Goal: Task Accomplishment & Management: Use online tool/utility

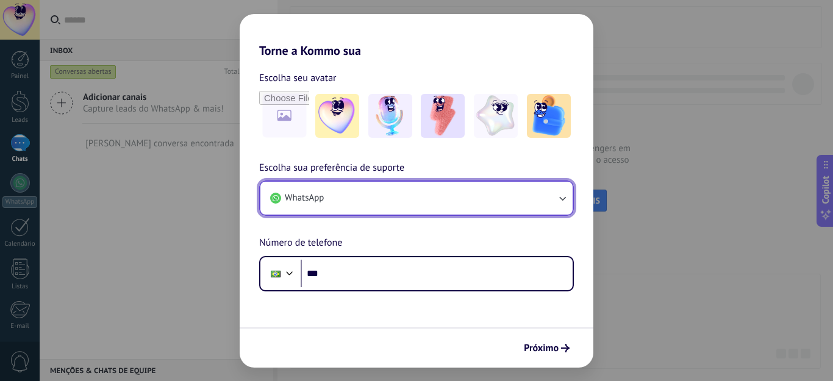
click at [552, 191] on button "WhatsApp" at bounding box center [416, 198] width 312 height 33
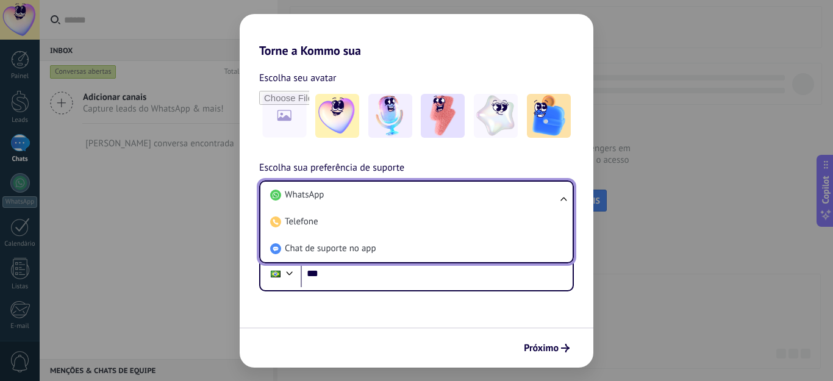
click at [552, 191] on li "WhatsApp" at bounding box center [414, 195] width 298 height 27
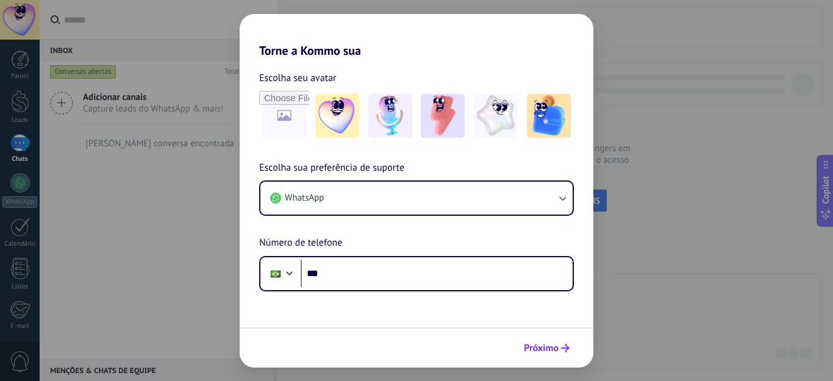
click at [548, 348] on span "Próximo" at bounding box center [541, 348] width 35 height 9
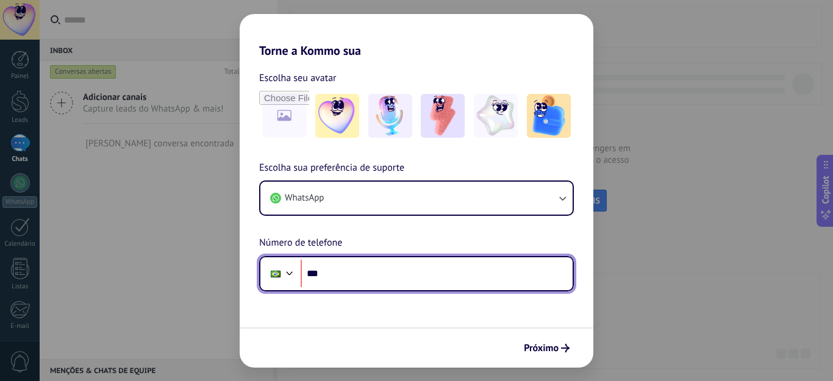
click at [336, 274] on input "***" at bounding box center [437, 274] width 272 height 28
type input "**********"
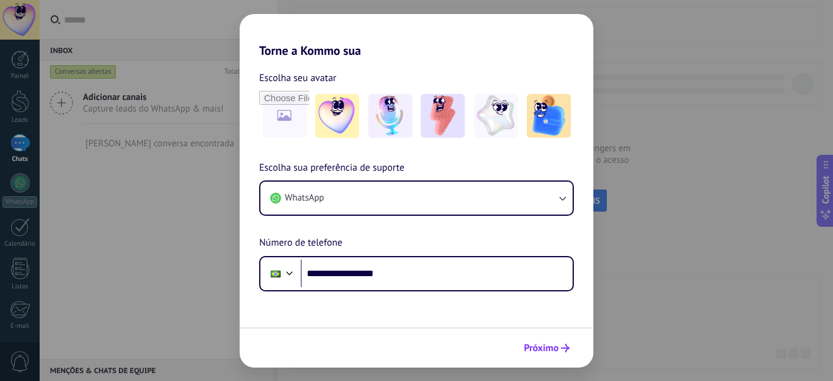
click at [543, 346] on span "Próximo" at bounding box center [541, 348] width 35 height 9
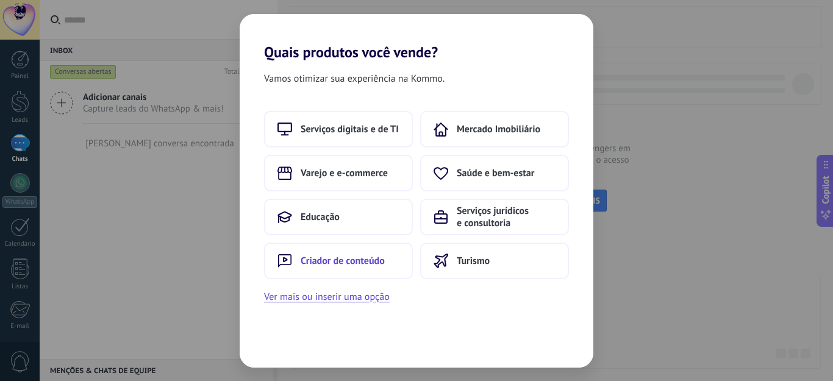
click at [316, 260] on span "Criador de conteúdo" at bounding box center [343, 261] width 84 height 12
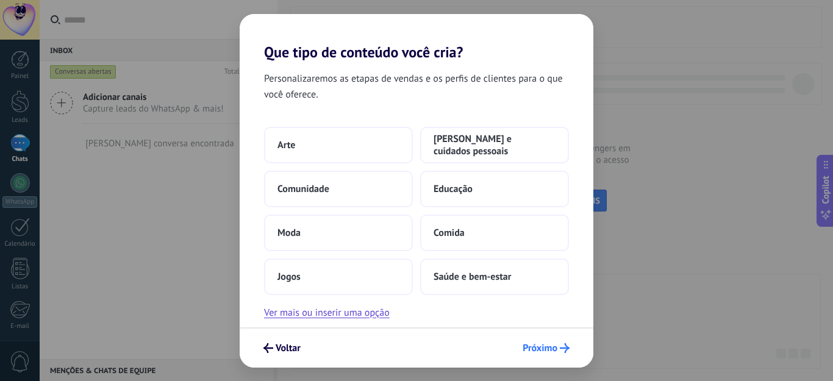
click at [544, 348] on span "Próximo" at bounding box center [540, 348] width 35 height 9
click at [349, 312] on button "Ver mais ou inserir uma opção" at bounding box center [327, 313] width 126 height 16
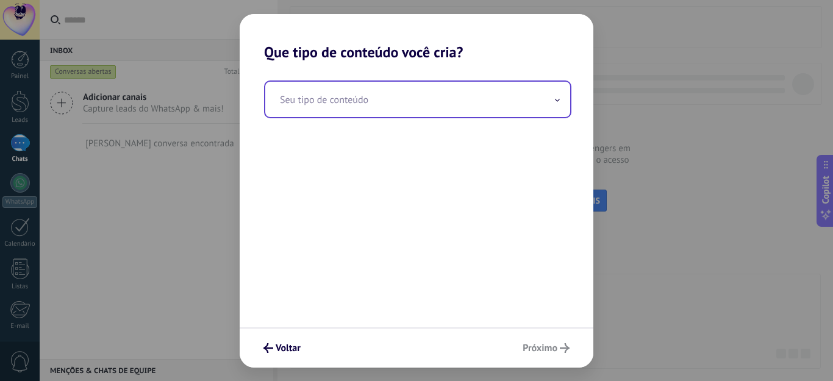
click at [559, 98] on span at bounding box center [557, 99] width 6 height 12
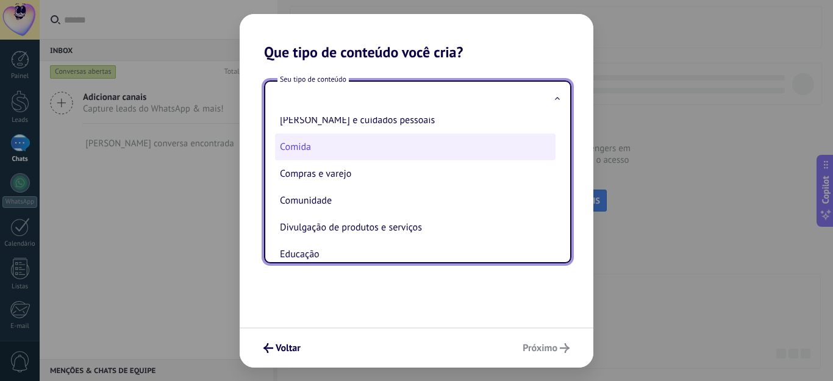
scroll to position [61, 0]
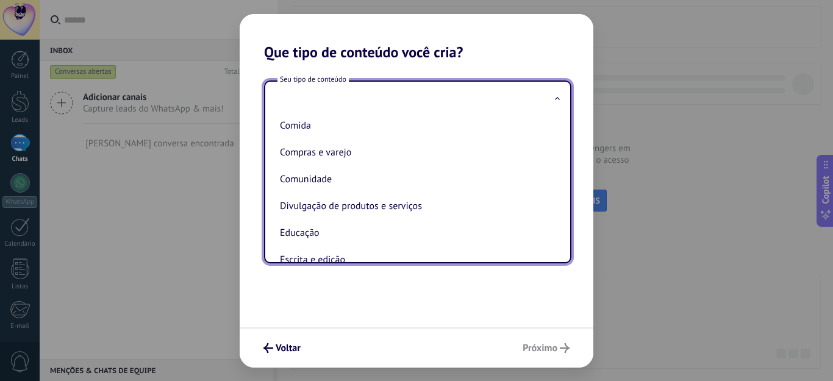
click at [371, 159] on li "Compras e varejo" at bounding box center [415, 152] width 280 height 27
type input "**********"
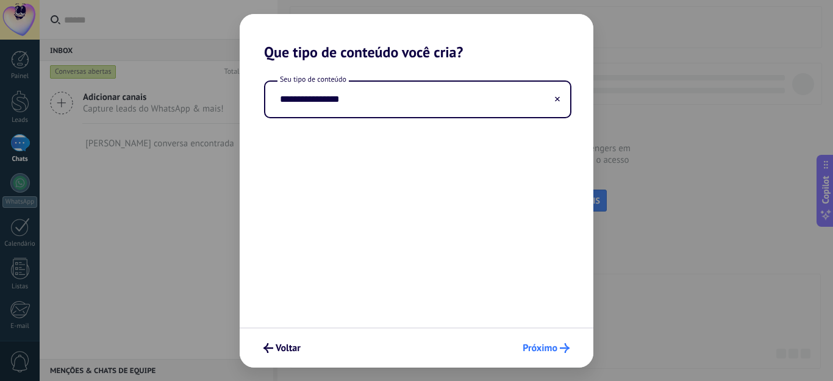
click at [548, 345] on span "Próximo" at bounding box center [540, 348] width 35 height 9
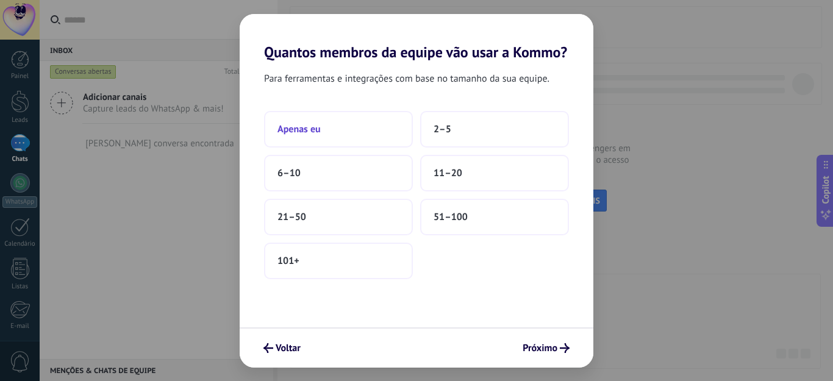
click at [343, 132] on button "Apenas eu" at bounding box center [338, 129] width 149 height 37
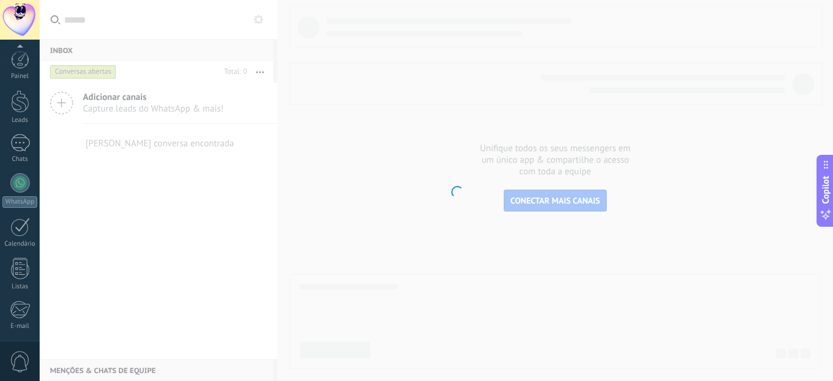
scroll to position [126, 0]
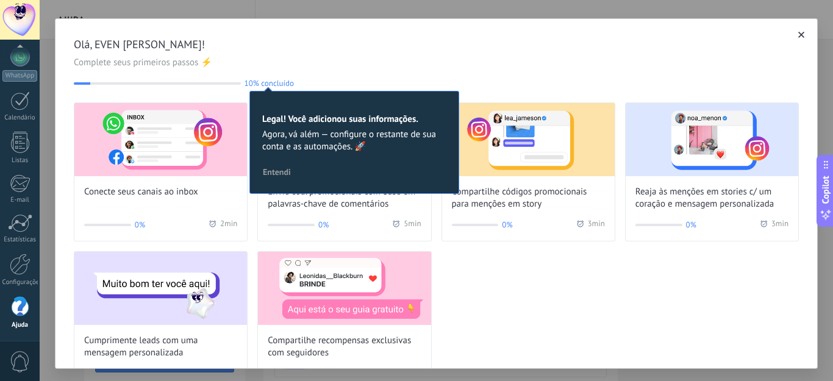
click at [795, 34] on button "button" at bounding box center [801, 35] width 12 height 12
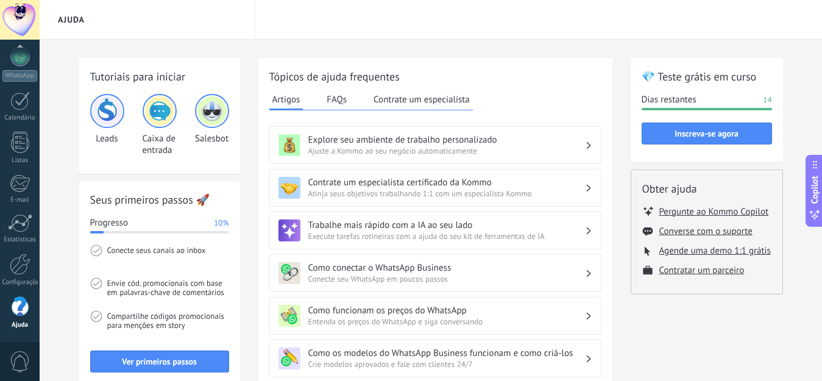
click at [150, 201] on h2 "Seus primeiros passos 🚀" at bounding box center [159, 199] width 139 height 15
click at [160, 358] on span "Ver primeiros passos" at bounding box center [159, 361] width 75 height 9
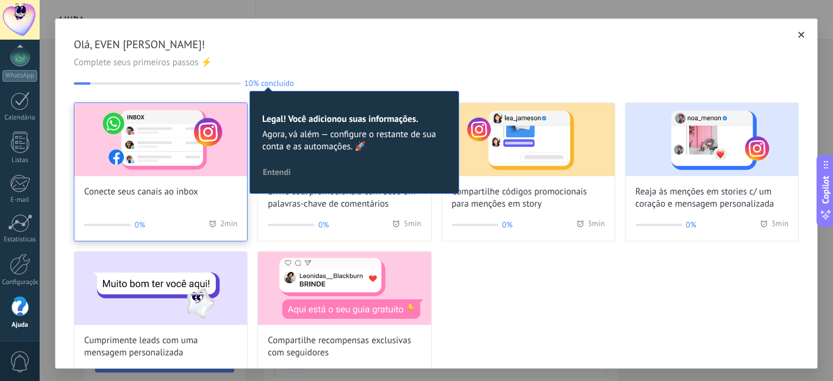
click at [158, 164] on img at bounding box center [160, 139] width 173 height 73
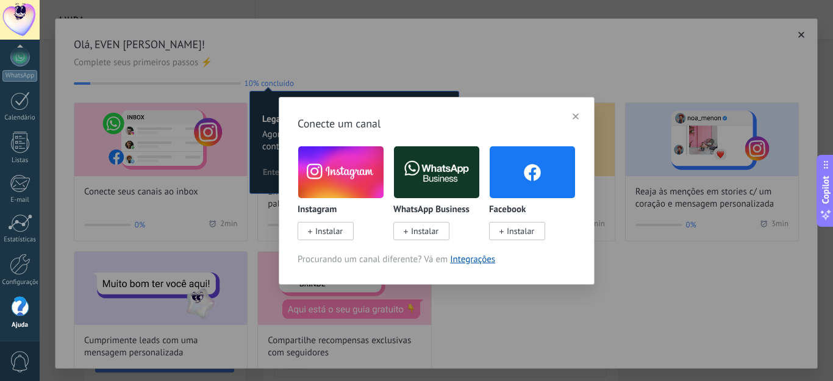
click at [338, 232] on span "Instalar" at bounding box center [328, 231] width 27 height 11
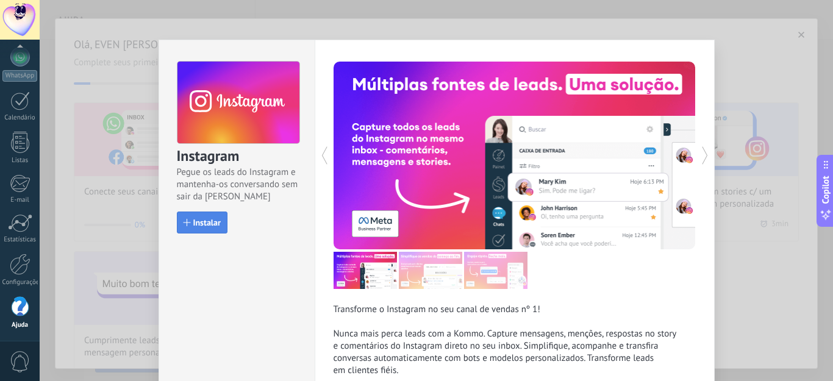
click at [189, 212] on div "Instalar" at bounding box center [238, 223] width 122 height 22
click at [193, 223] on span "Instalar" at bounding box center [206, 222] width 27 height 9
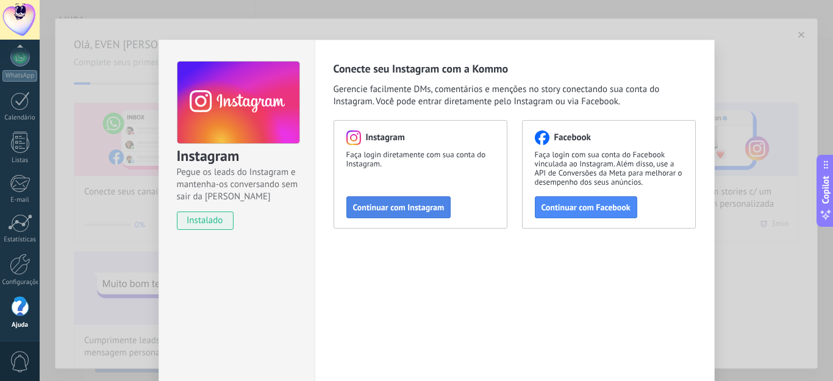
click at [396, 210] on span "Continuar com Instagram" at bounding box center [398, 207] width 91 height 9
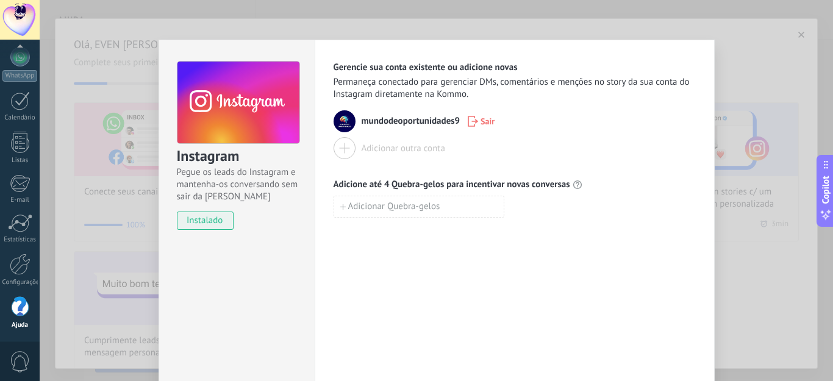
click at [771, 284] on div "Instagram Pegue os leads do Instagram e mantenha-os conversando sem sair da Kom…" at bounding box center [436, 190] width 793 height 381
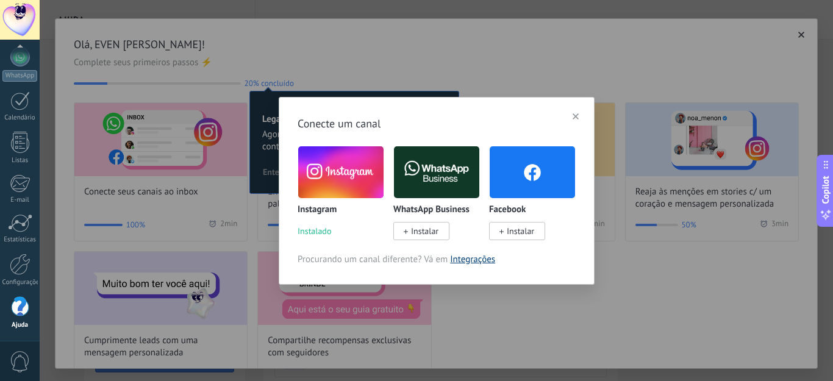
click at [466, 261] on link "Integrações" at bounding box center [472, 260] width 45 height 12
click at [576, 115] on icon "button" at bounding box center [576, 116] width 6 height 6
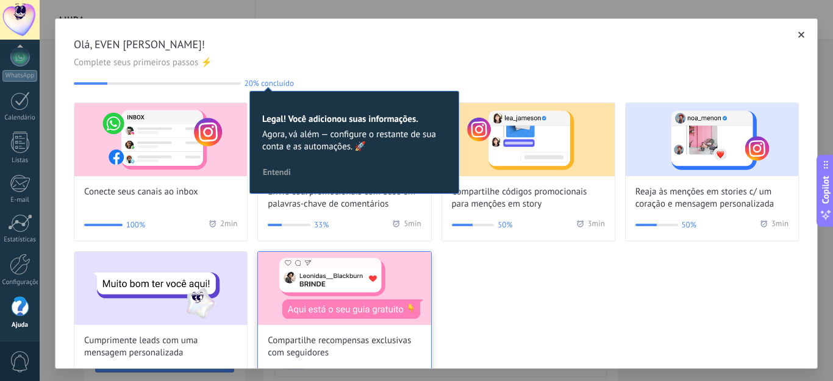
click at [275, 176] on span "Entendi" at bounding box center [277, 172] width 28 height 9
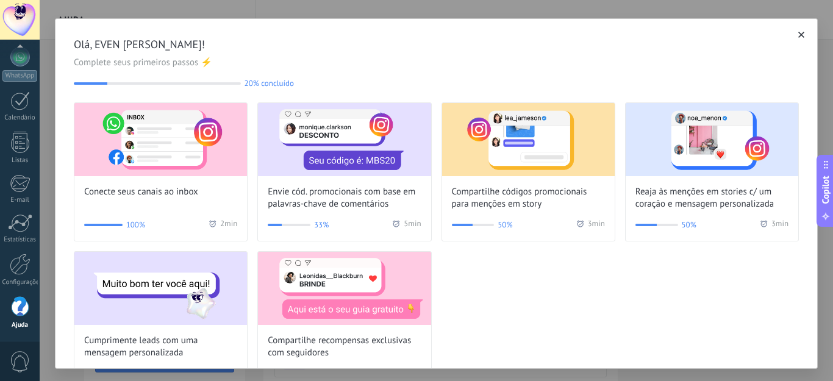
scroll to position [40, 0]
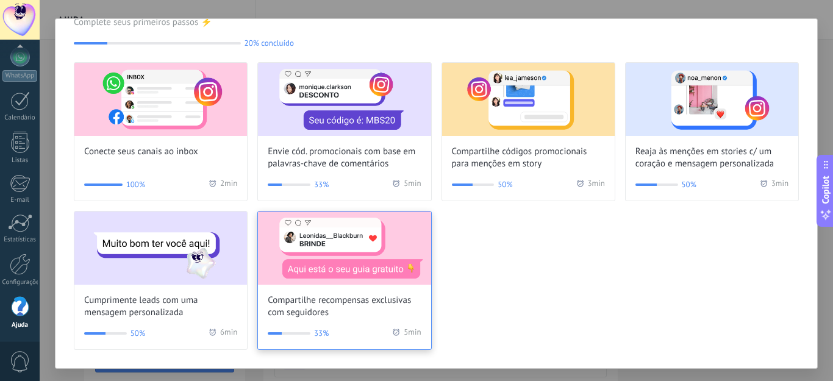
click at [362, 266] on img at bounding box center [344, 248] width 173 height 73
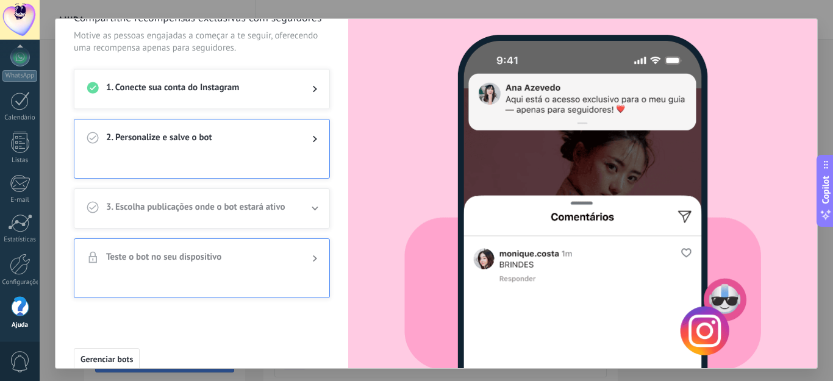
click at [313, 136] on icon at bounding box center [315, 138] width 4 height 7
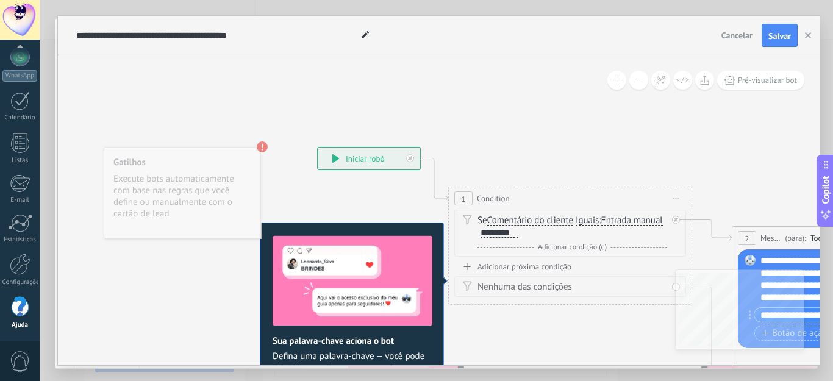
drag, startPoint x: 504, startPoint y: 141, endPoint x: 641, endPoint y: 112, distance: 140.1
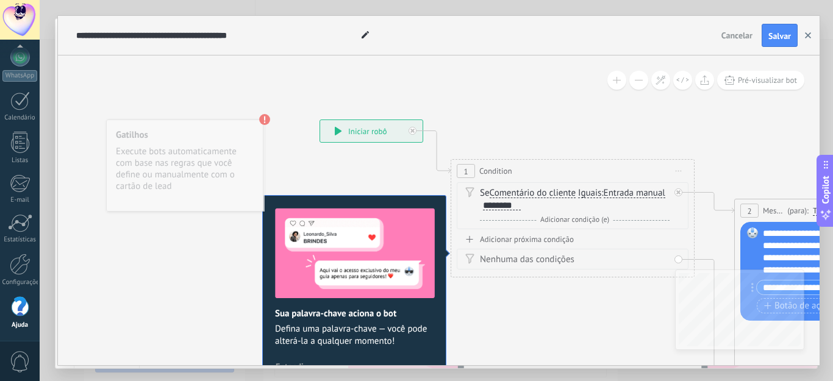
click at [807, 33] on icon "button" at bounding box center [808, 35] width 6 height 6
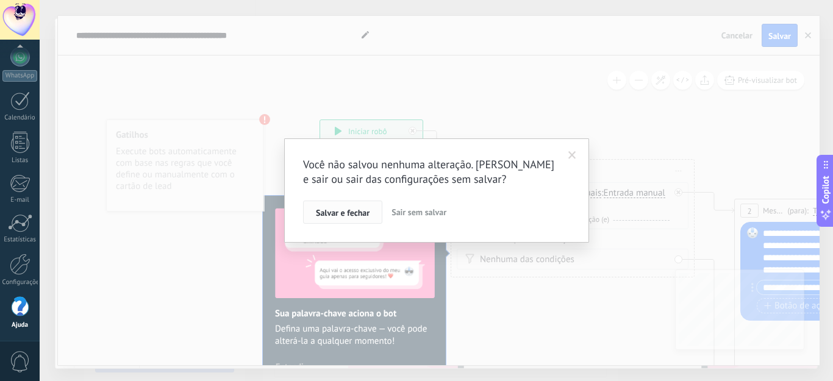
click at [357, 213] on span "Salvar e fechar" at bounding box center [343, 213] width 54 height 9
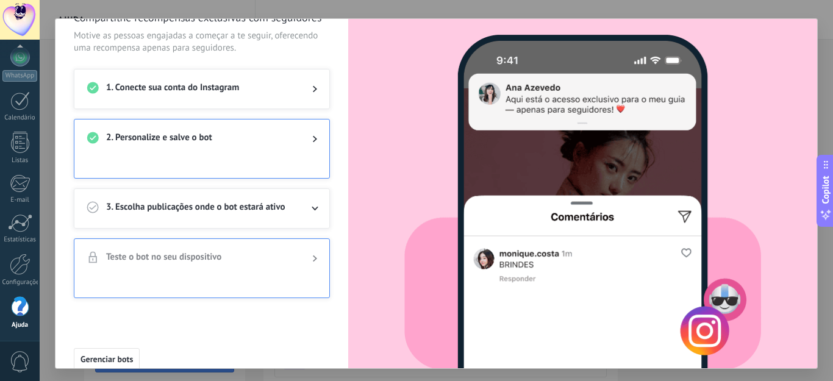
click at [312, 140] on div at bounding box center [305, 139] width 24 height 15
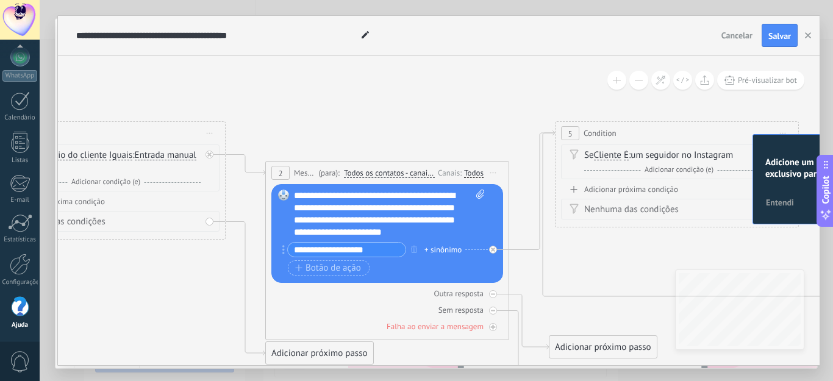
drag, startPoint x: 782, startPoint y: 162, endPoint x: 315, endPoint y: 96, distance: 471.0
click at [315, 96] on icon at bounding box center [683, 285] width 2275 height 1016
click at [477, 193] on icon at bounding box center [480, 194] width 8 height 9
click input "Upload" at bounding box center [0, 0] width 0 height 0
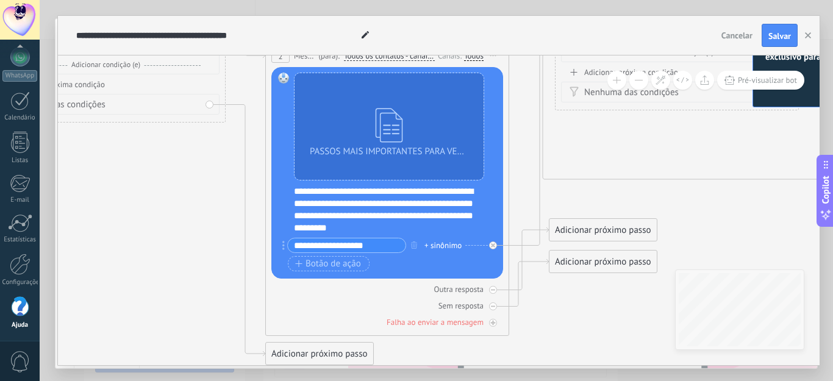
click at [363, 212] on div "**********" at bounding box center [395, 209] width 202 height 49
click at [394, 223] on div "**********" at bounding box center [395, 209] width 202 height 49
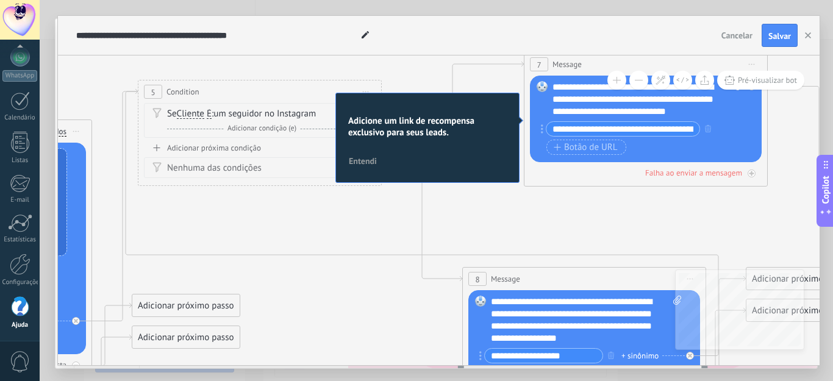
drag, startPoint x: 685, startPoint y: 187, endPoint x: 267, endPoint y: 260, distance: 424.6
click at [267, 261] on icon at bounding box center [266, 243] width 2275 height 1016
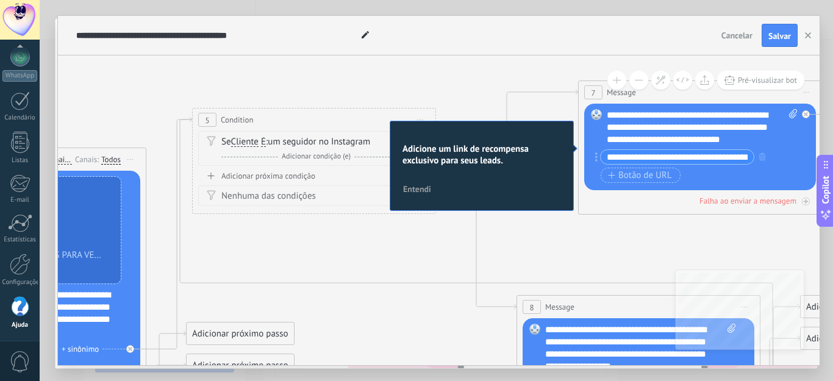
drag, startPoint x: 558, startPoint y: 209, endPoint x: 626, endPoint y: 229, distance: 71.4
click at [626, 229] on icon at bounding box center [320, 271] width 2275 height 1016
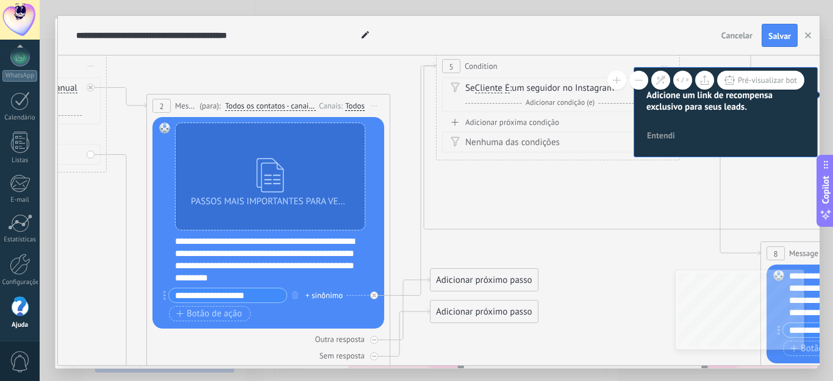
drag, startPoint x: 230, startPoint y: 238, endPoint x: 452, endPoint y: 194, distance: 226.8
click at [452, 194] on icon at bounding box center [564, 218] width 2275 height 1016
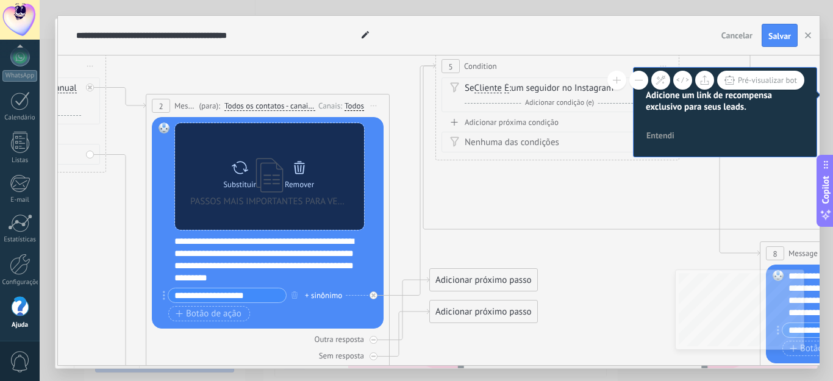
click at [276, 181] on div "Remover" at bounding box center [299, 172] width 51 height 34
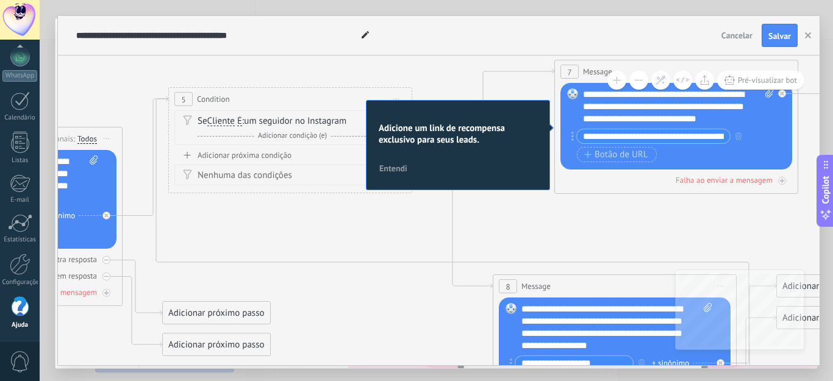
drag, startPoint x: 517, startPoint y: 177, endPoint x: 246, endPoint y: 212, distance: 272.9
click at [246, 212] on icon at bounding box center [296, 251] width 2275 height 1016
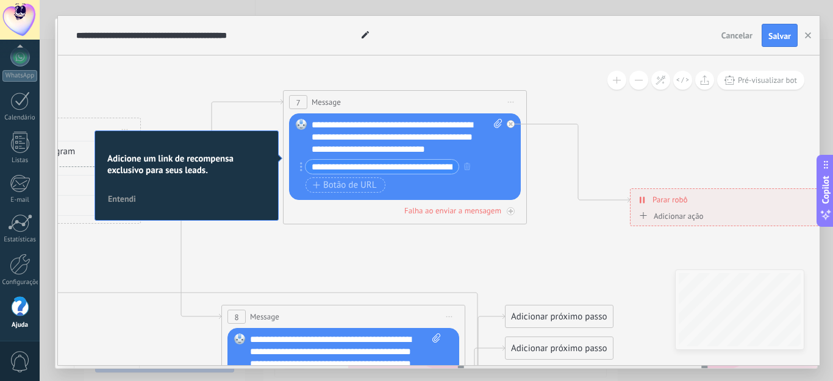
drag, startPoint x: 632, startPoint y: 207, endPoint x: 365, endPoint y: 235, distance: 268.6
click at [365, 235] on icon at bounding box center [25, 281] width 2275 height 1016
click at [495, 124] on icon at bounding box center [498, 123] width 8 height 9
click input "Upload" at bounding box center [0, 0] width 0 height 0
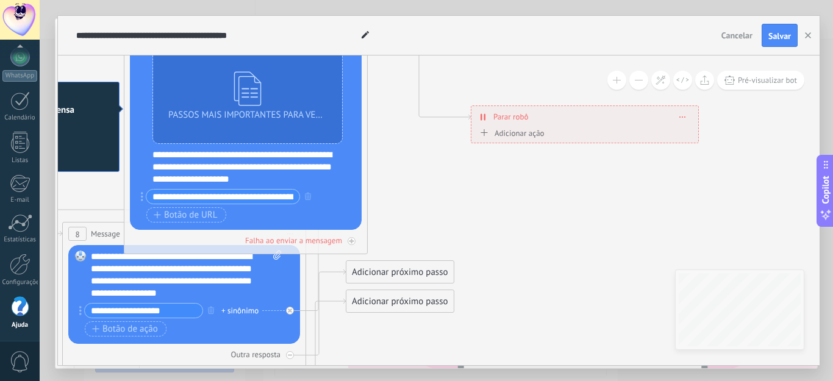
drag, startPoint x: 581, startPoint y: 258, endPoint x: 422, endPoint y: 175, distance: 179.4
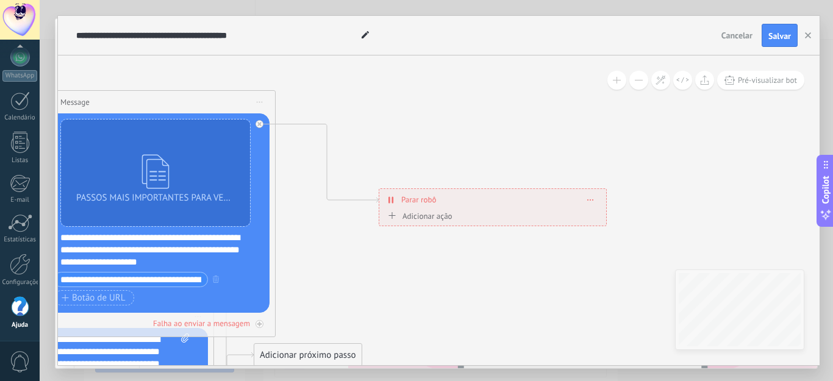
drag, startPoint x: 569, startPoint y: 249, endPoint x: 469, endPoint y: 349, distance: 141.4
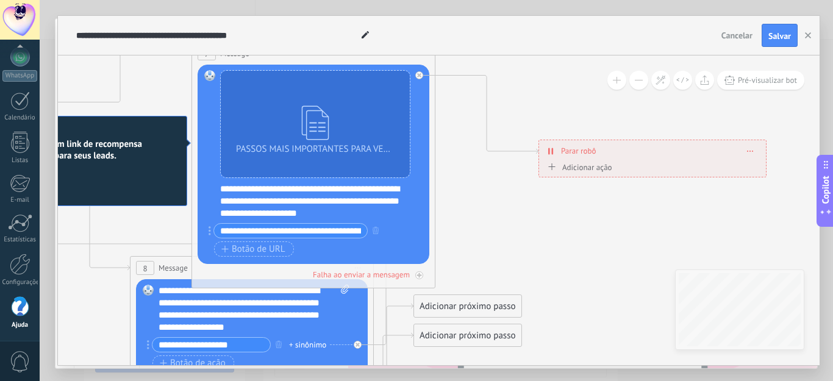
drag, startPoint x: 363, startPoint y: 122, endPoint x: 530, endPoint y: 55, distance: 179.8
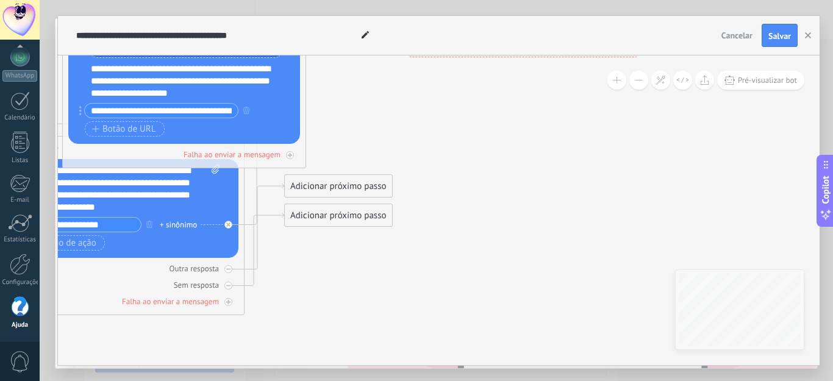
drag, startPoint x: 501, startPoint y: 218, endPoint x: 373, endPoint y: 98, distance: 176.4
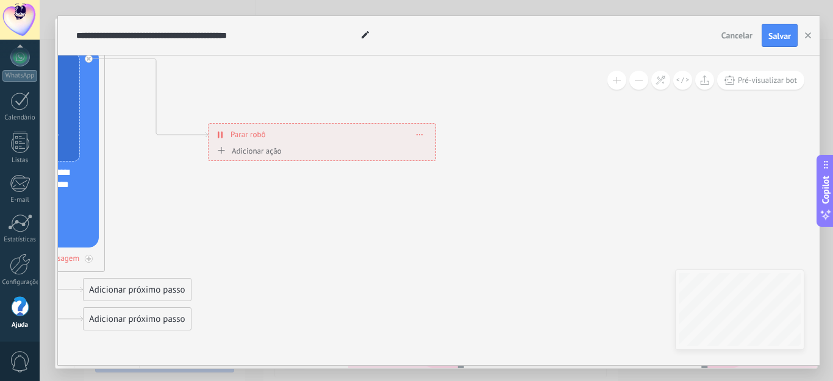
drag, startPoint x: 546, startPoint y: 191, endPoint x: 338, endPoint y: 287, distance: 228.9
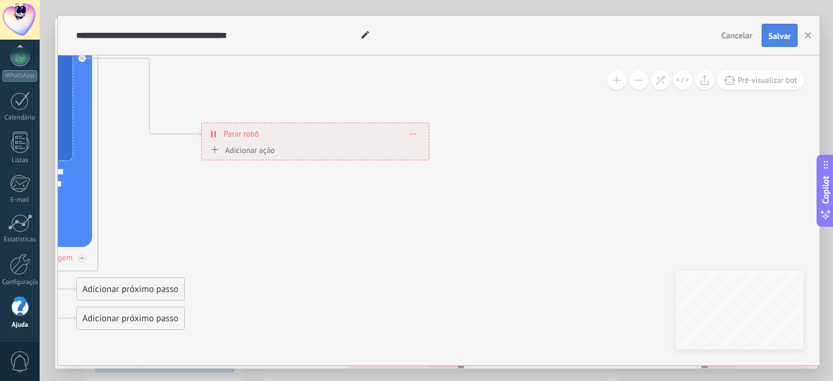
click at [776, 29] on button "Salvar" at bounding box center [780, 35] width 36 height 23
click at [808, 37] on use "button" at bounding box center [808, 35] width 6 height 6
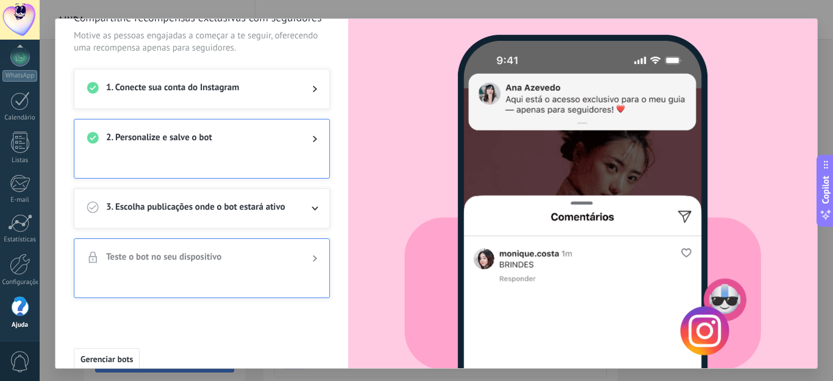
click at [283, 201] on span "3. Escolha publicações onde o bot estará ativo" at bounding box center [199, 208] width 187 height 15
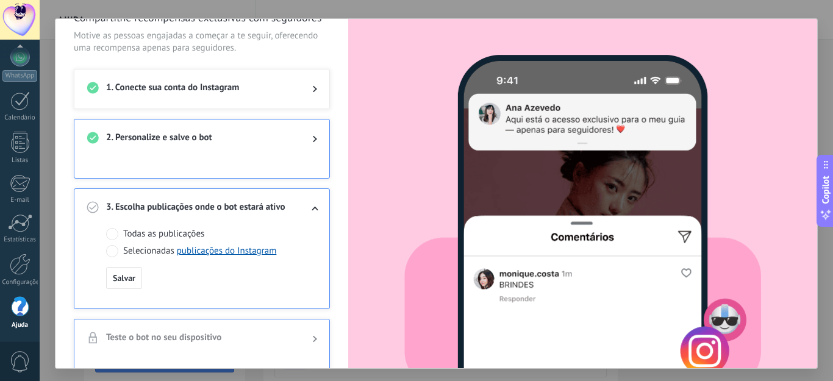
scroll to position [40, 0]
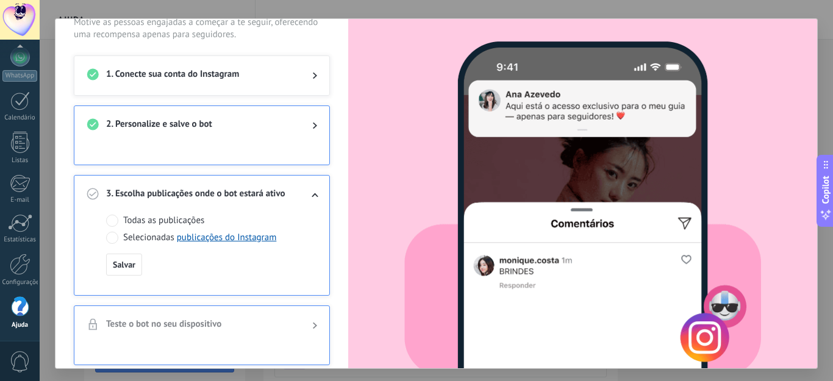
click at [113, 235] on span at bounding box center [112, 238] width 12 height 12
click at [113, 218] on span at bounding box center [112, 221] width 12 height 12
click at [120, 269] on span "Salvar" at bounding box center [124, 264] width 23 height 9
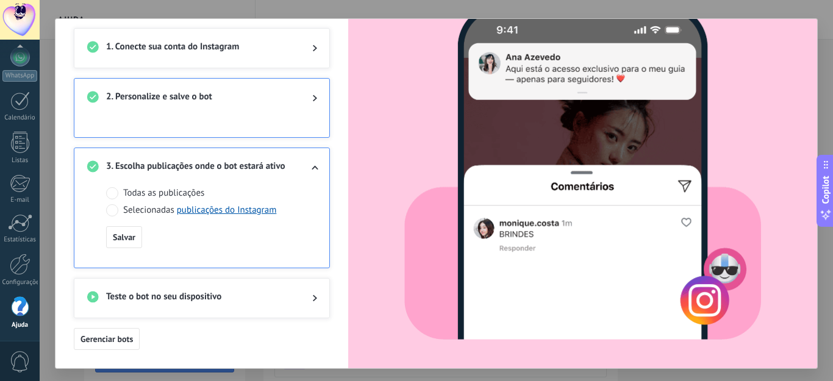
scroll to position [6, 0]
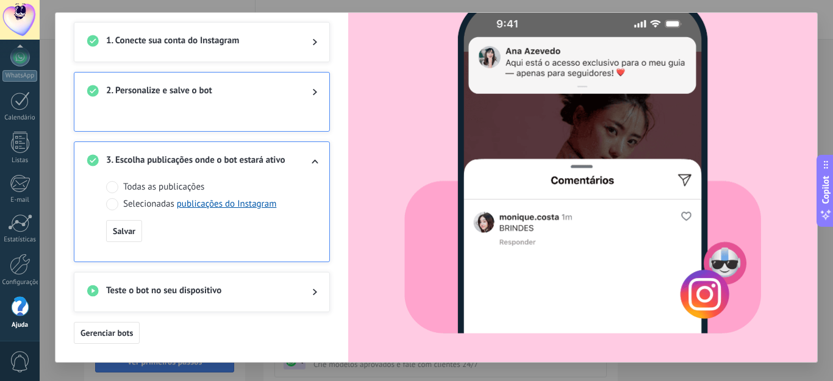
click at [210, 296] on span "Teste o bot no seu dispositivo" at bounding box center [199, 292] width 187 height 15
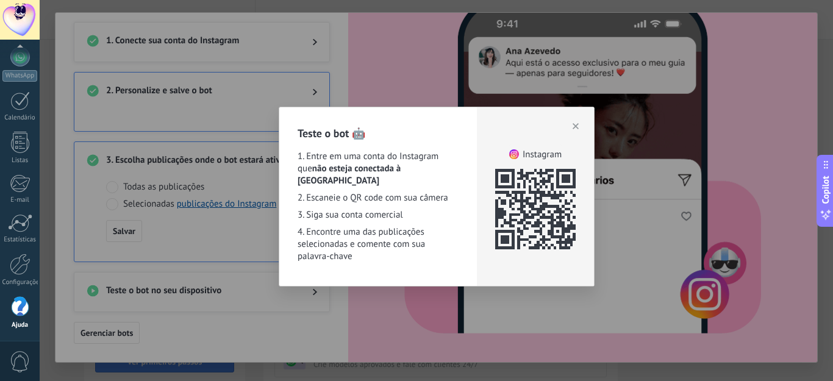
click at [573, 127] on icon "button" at bounding box center [576, 126] width 6 height 6
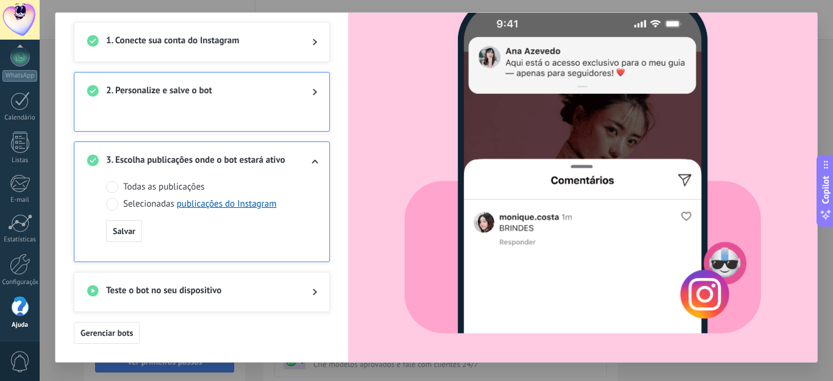
click at [179, 90] on span "2. Personalize e salve o bot" at bounding box center [199, 92] width 187 height 15
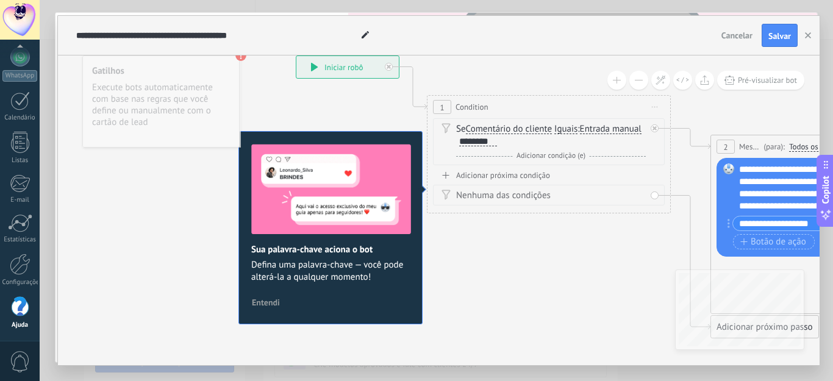
drag, startPoint x: 582, startPoint y: 269, endPoint x: 560, endPoint y: 265, distance: 21.7
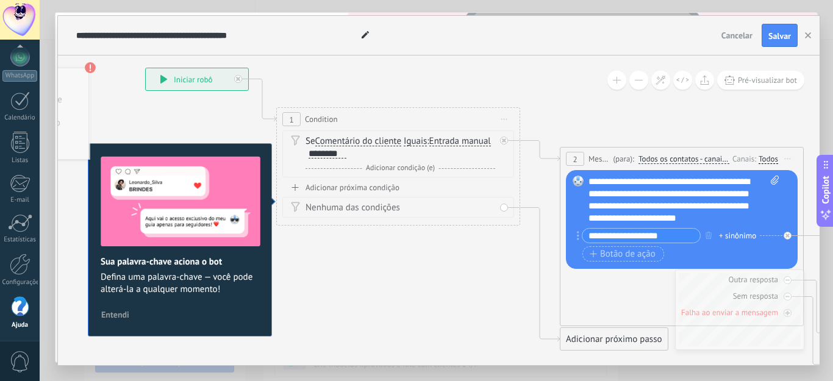
drag, startPoint x: 557, startPoint y: 264, endPoint x: 407, endPoint y: 276, distance: 151.1
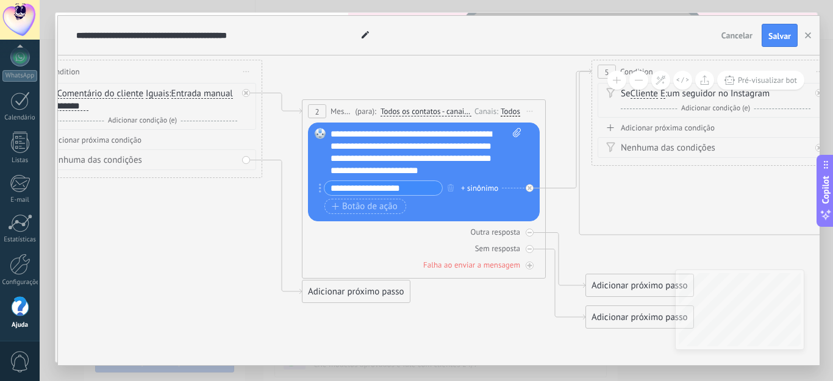
drag, startPoint x: 512, startPoint y: 293, endPoint x: 252, endPoint y: 249, distance: 264.0
click at [252, 245] on icon at bounding box center [719, 223] width 2275 height 1016
click at [783, 37] on span "Salvar" at bounding box center [779, 36] width 23 height 9
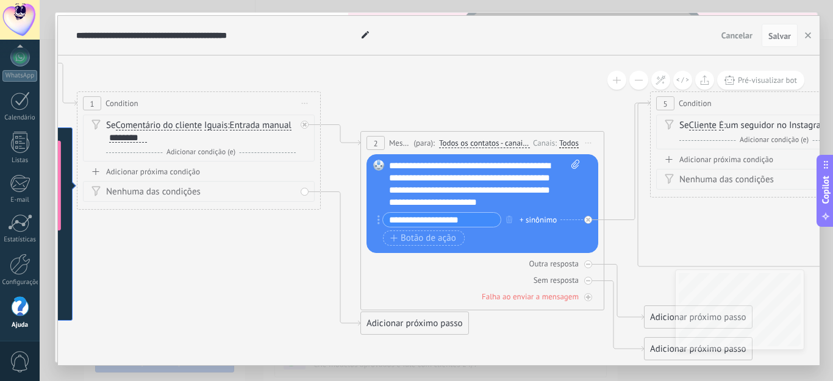
drag, startPoint x: 204, startPoint y: 219, endPoint x: 95, endPoint y: 174, distance: 118.7
click at [115, 215] on icon at bounding box center [778, 255] width 2275 height 1016
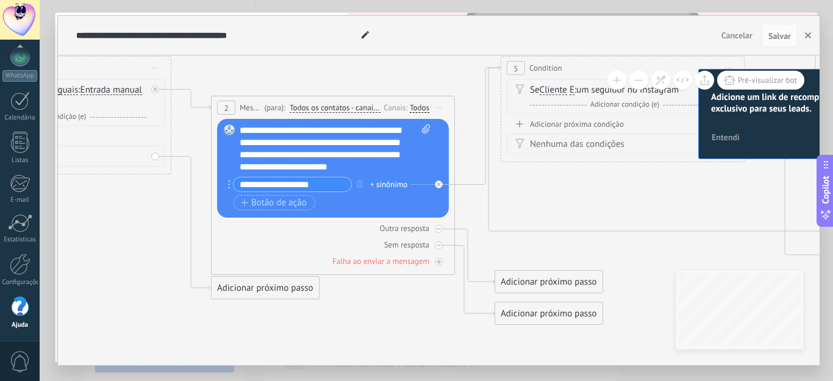
click at [808, 37] on use "button" at bounding box center [808, 35] width 6 height 6
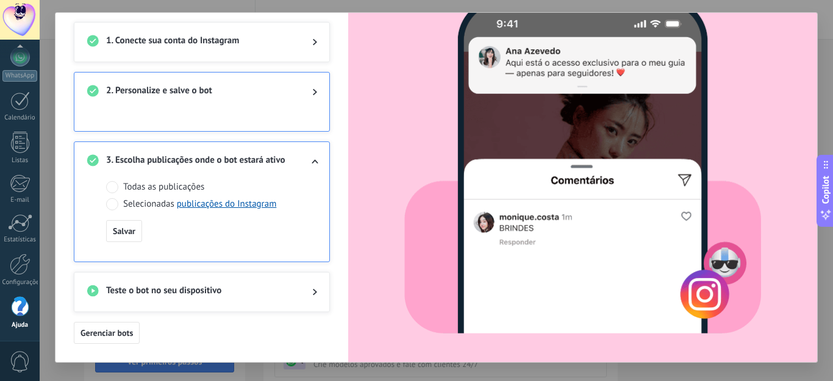
click at [786, 372] on div "Compartilhe recompensas exclusivas com seguidores Motive as pessoas engajadas a…" at bounding box center [436, 190] width 793 height 381
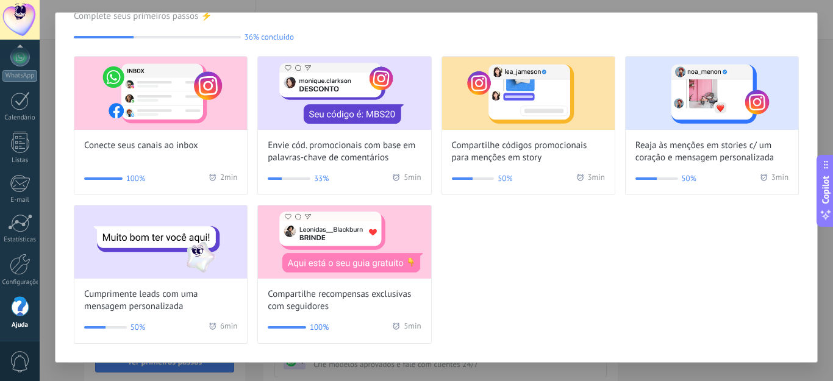
scroll to position [0, 0]
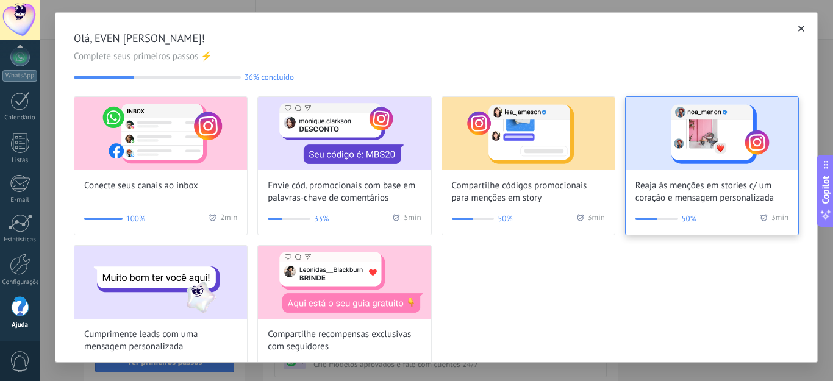
click at [684, 157] on img at bounding box center [712, 133] width 173 height 73
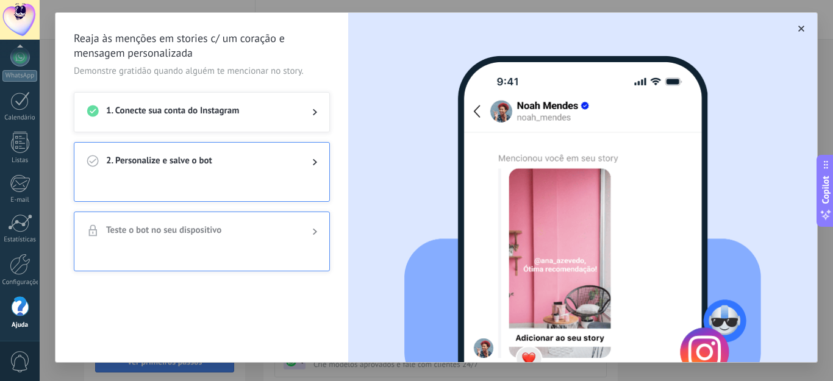
click at [404, 196] on img at bounding box center [582, 217] width 357 height 348
click at [289, 112] on span "1. Conecte sua conta do Instagram" at bounding box center [199, 112] width 187 height 15
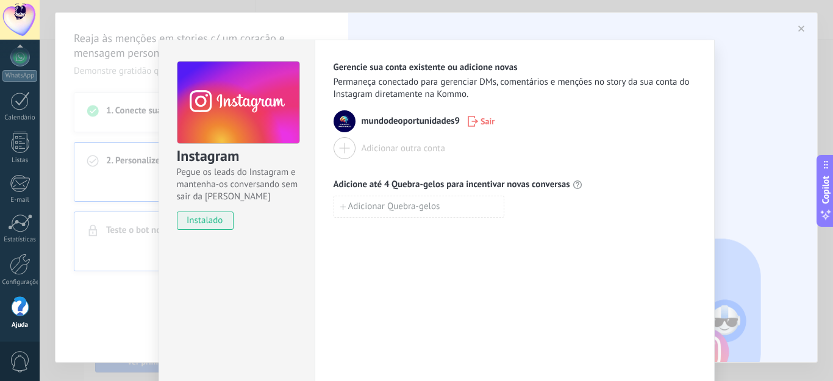
click at [763, 52] on div "Instagram Pegue os leads do Instagram e mantenha-os conversando sem sair da Kom…" at bounding box center [436, 190] width 793 height 381
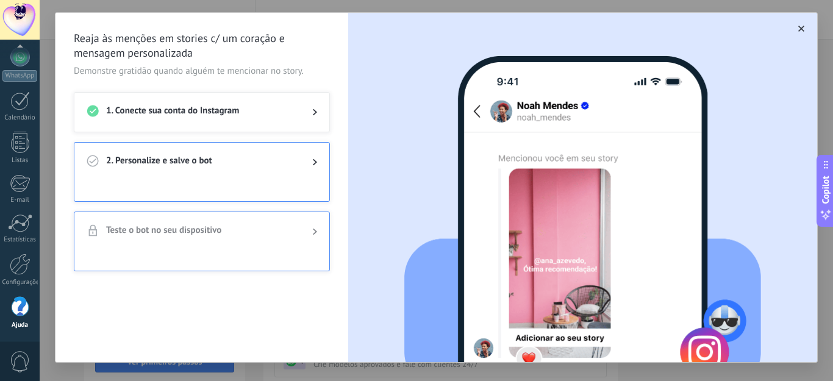
click at [152, 162] on span "2. Personalize e salve o bot" at bounding box center [199, 162] width 187 height 15
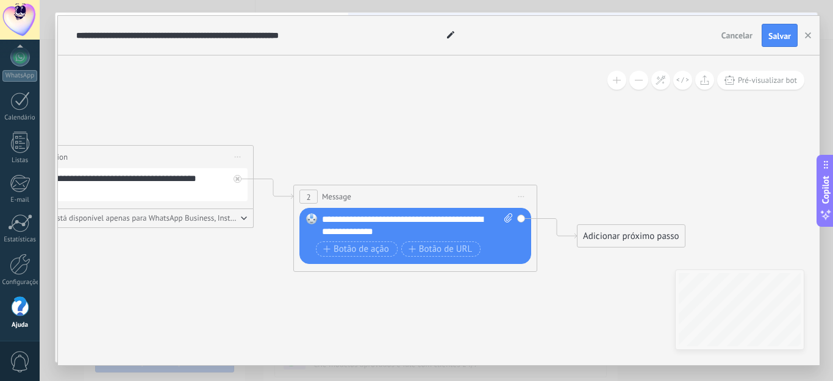
drag, startPoint x: 747, startPoint y: 188, endPoint x: 235, endPoint y: 141, distance: 514.2
click at [238, 143] on icon at bounding box center [261, 189] width 1374 height 776
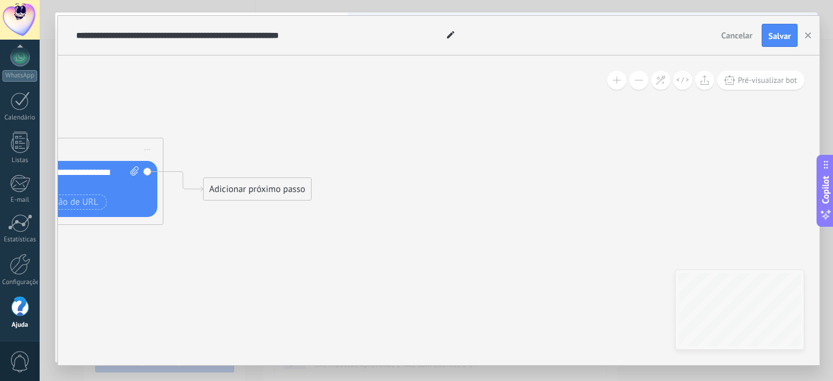
drag, startPoint x: 717, startPoint y: 151, endPoint x: 403, endPoint y: 121, distance: 315.4
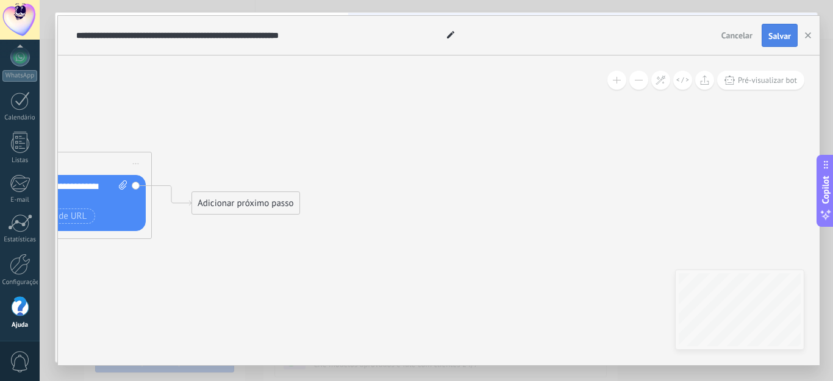
click at [772, 32] on span "Salvar" at bounding box center [779, 36] width 23 height 9
click at [805, 38] on icon "button" at bounding box center [808, 35] width 6 height 6
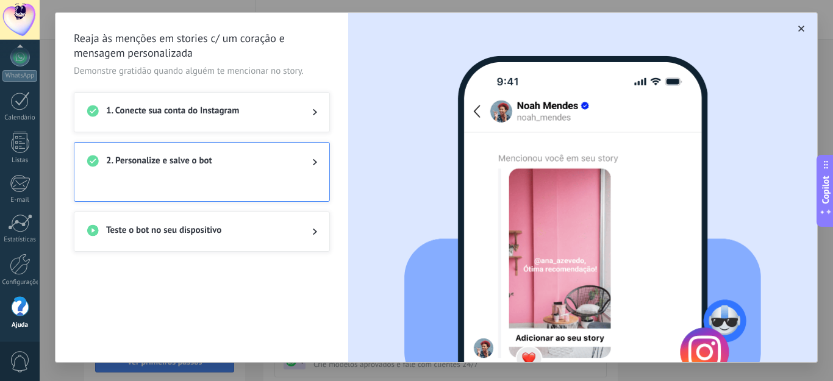
click at [118, 376] on span "Gerenciar bots" at bounding box center [106, 380] width 52 height 9
click at [795, 26] on button "button" at bounding box center [801, 29] width 12 height 12
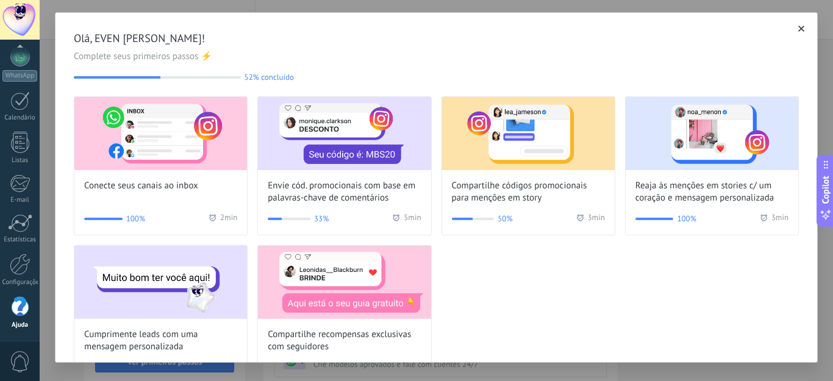
click at [798, 30] on use "button" at bounding box center [801, 29] width 6 height 6
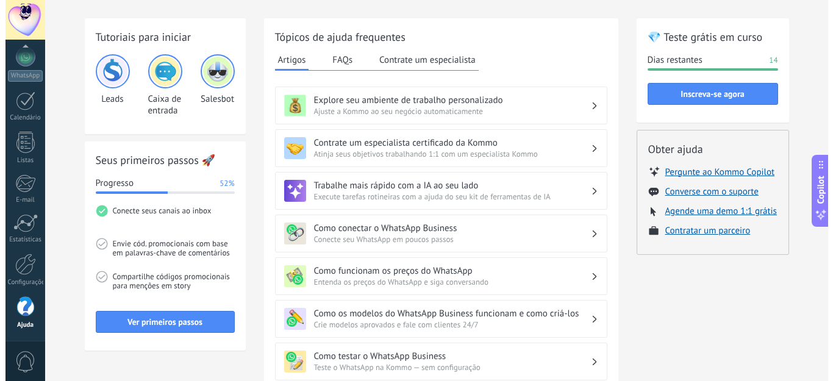
scroll to position [61, 0]
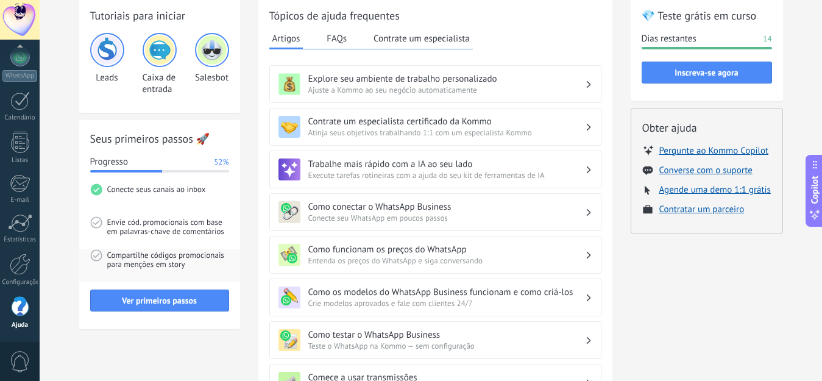
click at [159, 261] on span "Compartilhe códigos promocionais para menções em story" at bounding box center [168, 265] width 122 height 33
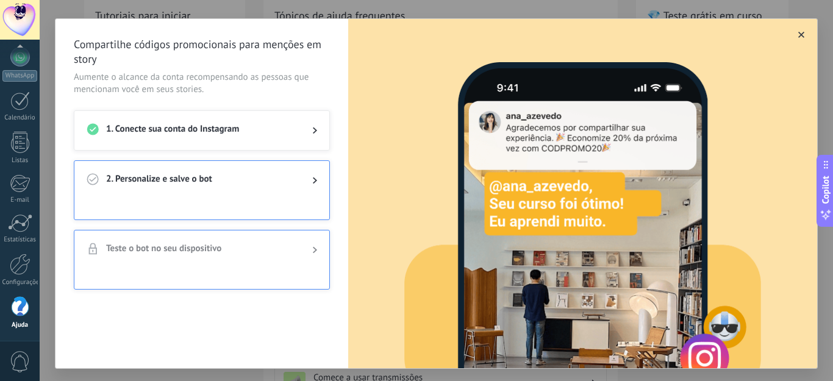
click at [308, 178] on div at bounding box center [305, 180] width 24 height 15
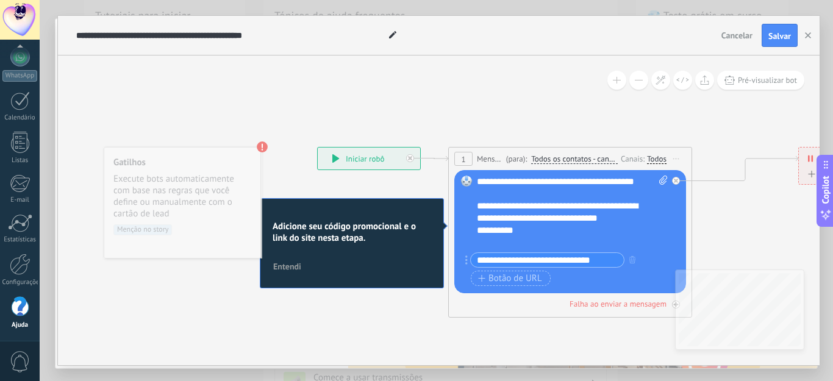
click at [602, 261] on input "**********" at bounding box center [547, 260] width 153 height 14
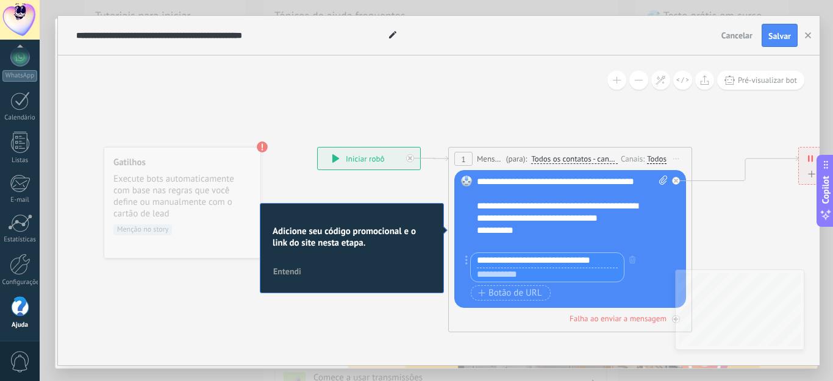
drag, startPoint x: 602, startPoint y: 261, endPoint x: 480, endPoint y: 263, distance: 121.3
click at [480, 263] on input "**********" at bounding box center [547, 260] width 153 height 15
click at [524, 279] on input "text" at bounding box center [547, 275] width 153 height 15
paste input "**********"
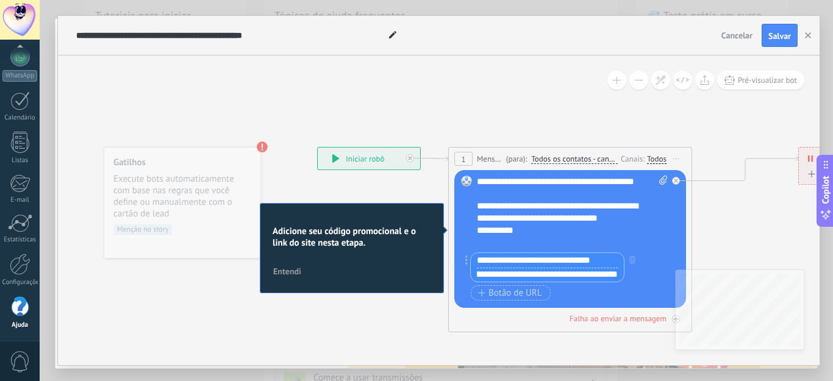
type input "**********"
click at [710, 234] on icon at bounding box center [671, 232] width 1319 height 780
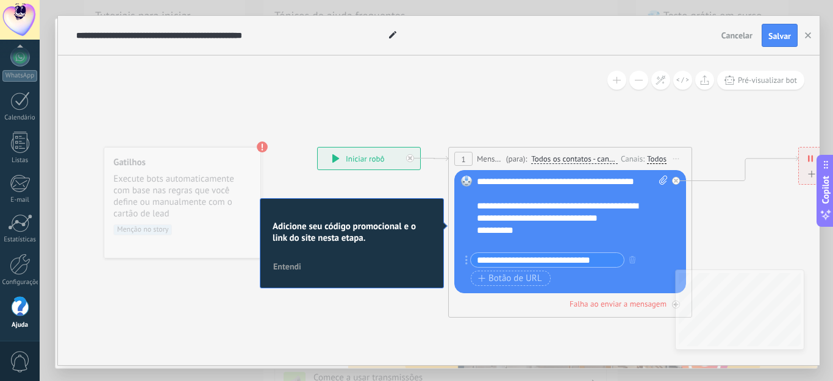
click at [608, 257] on input "**********" at bounding box center [547, 260] width 153 height 14
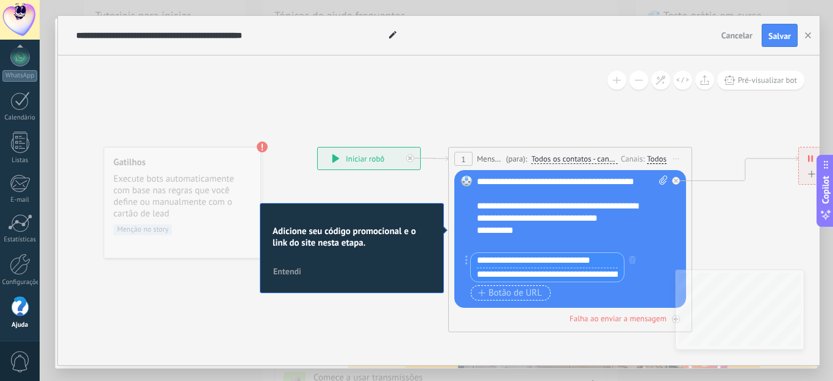
click at [519, 294] on span "Botão de URL" at bounding box center [510, 293] width 64 height 10
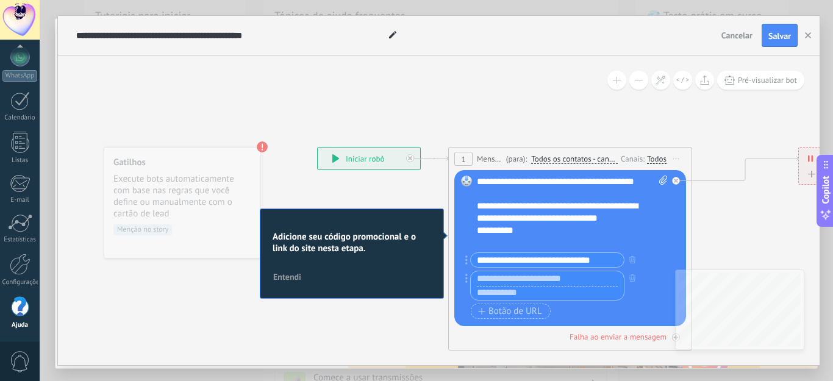
paste input "**********"
type input "**********"
click at [512, 279] on input "text" at bounding box center [547, 278] width 153 height 15
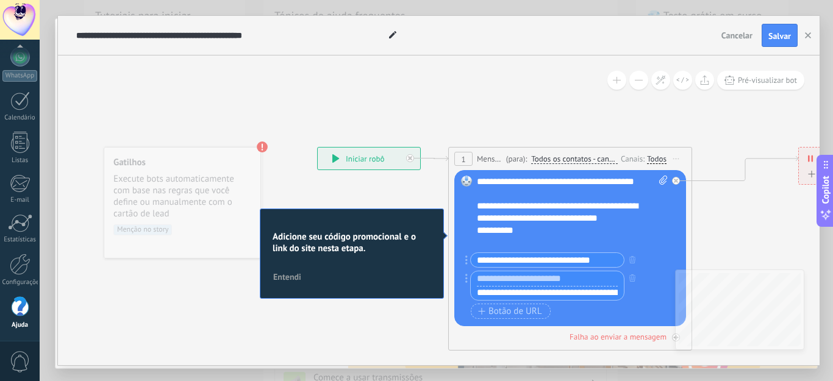
paste input "**********"
type input "**********"
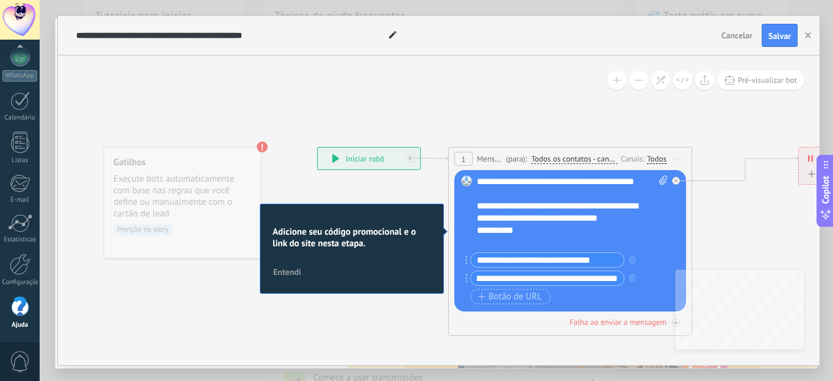
click at [733, 186] on icon at bounding box center [671, 232] width 1319 height 780
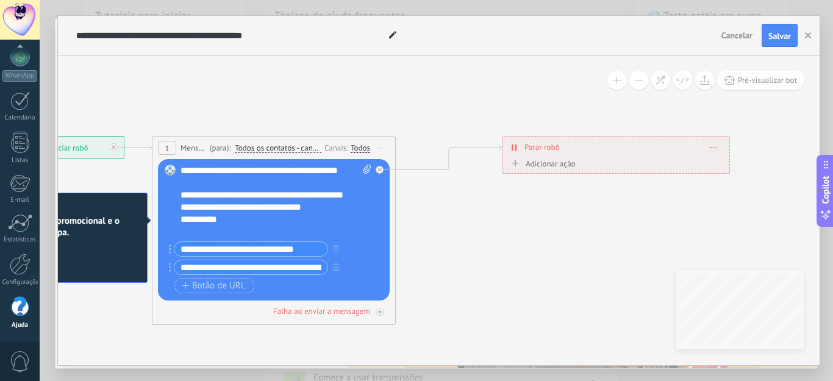
drag, startPoint x: 740, startPoint y: 210, endPoint x: 457, endPoint y: 198, distance: 283.2
click at [457, 198] on icon at bounding box center [375, 221] width 1319 height 780
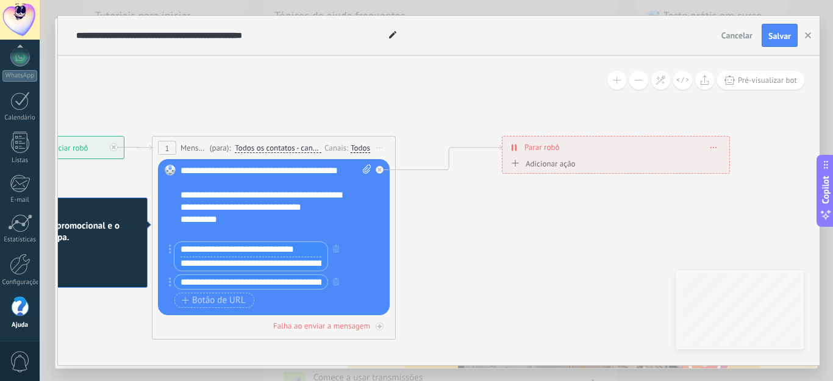
click at [307, 246] on input "**********" at bounding box center [250, 249] width 153 height 15
click at [335, 249] on icon "button" at bounding box center [336, 248] width 6 height 7
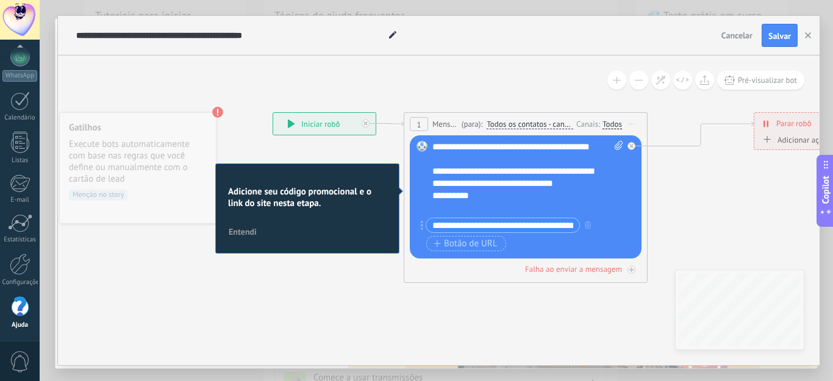
drag, startPoint x: 430, startPoint y: 254, endPoint x: 682, endPoint y: 230, distance: 253.5
click at [682, 230] on icon at bounding box center [627, 197] width 1319 height 780
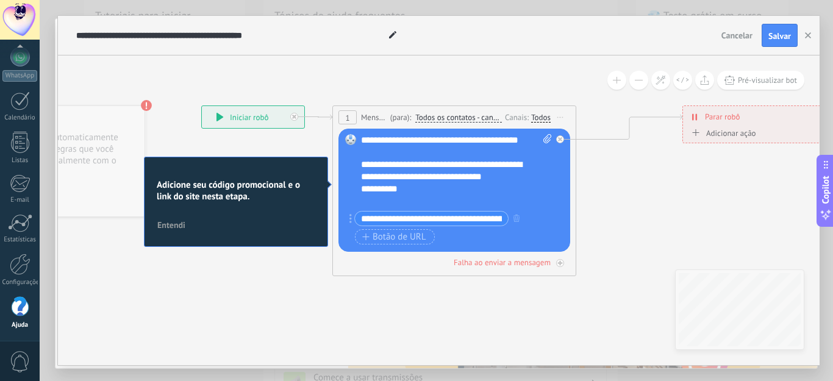
drag, startPoint x: 349, startPoint y: 284, endPoint x: 293, endPoint y: 244, distance: 67.8
click at [273, 277] on icon at bounding box center [555, 191] width 1319 height 780
click at [416, 199] on div "**********" at bounding box center [455, 170] width 191 height 73
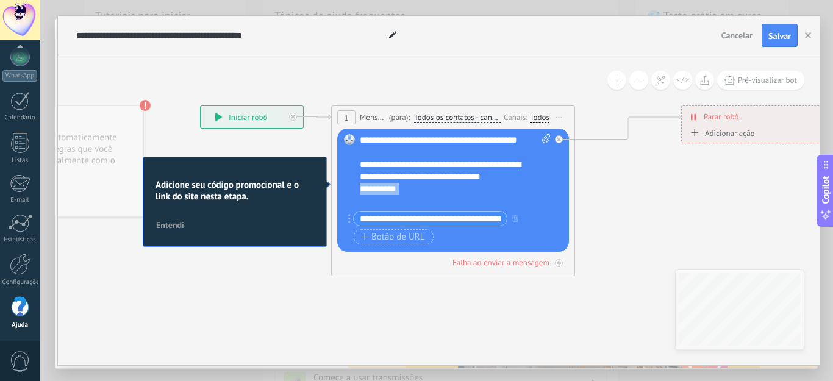
scroll to position [24, 0]
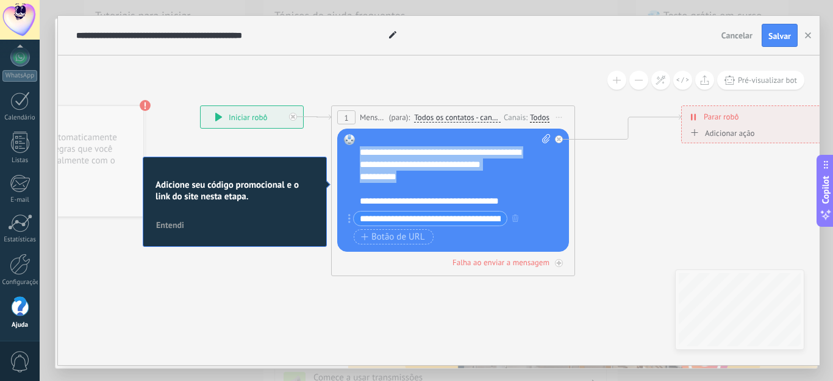
drag, startPoint x: 419, startPoint y: 199, endPoint x: 362, endPoint y: 152, distance: 73.6
click at [362, 152] on div "**********" at bounding box center [455, 170] width 191 height 73
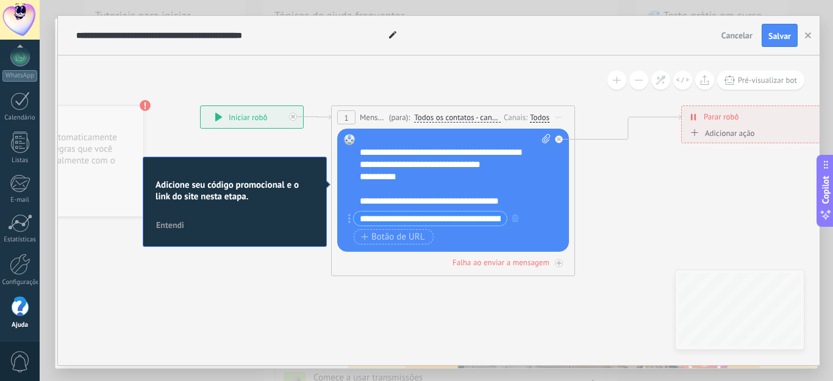
scroll to position [0, 0]
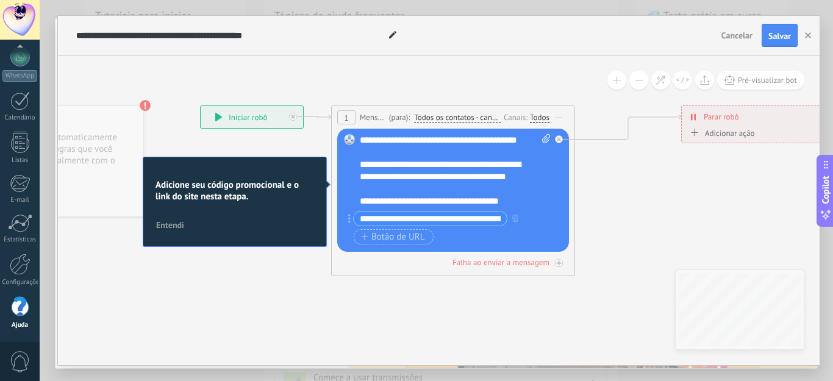
click at [380, 190] on div "**********" at bounding box center [455, 170] width 191 height 73
click at [652, 215] on icon at bounding box center [554, 191] width 1319 height 780
click at [774, 32] on span "Salvar" at bounding box center [779, 36] width 23 height 9
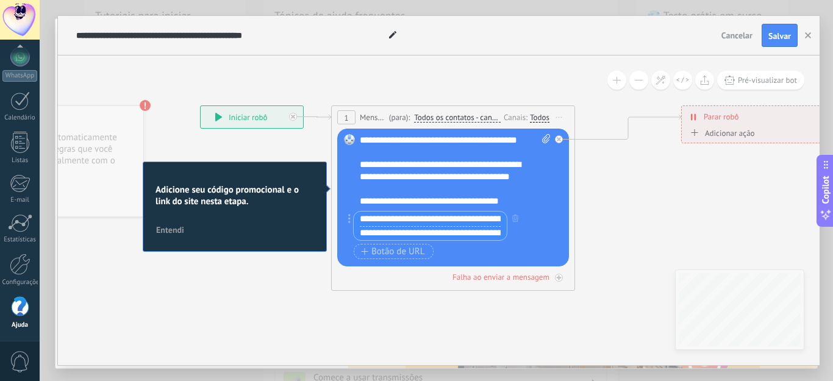
click at [483, 220] on input "**********" at bounding box center [430, 219] width 153 height 15
drag, startPoint x: 359, startPoint y: 234, endPoint x: 528, endPoint y: 240, distance: 169.0
click at [528, 240] on div "**********" at bounding box center [446, 226] width 196 height 30
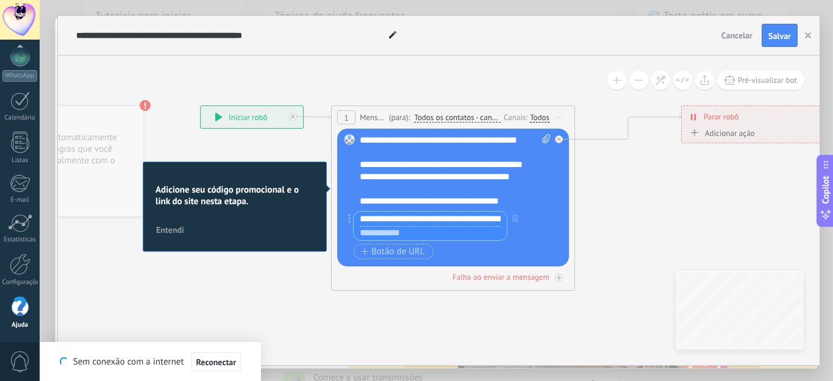
scroll to position [0, 0]
paste input "**********"
type input "**********"
click at [588, 226] on icon at bounding box center [554, 191] width 1319 height 780
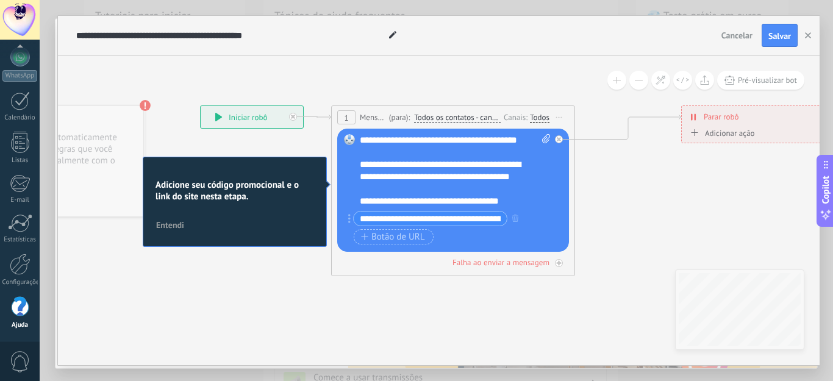
click at [487, 222] on input "**********" at bounding box center [430, 219] width 153 height 14
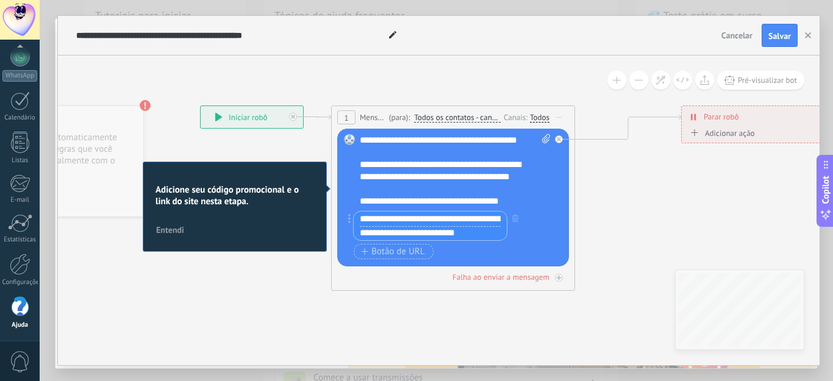
drag, startPoint x: 467, startPoint y: 235, endPoint x: 357, endPoint y: 227, distance: 110.6
click at [357, 227] on input "**********" at bounding box center [430, 233] width 153 height 15
paste input "**********"
type input "**********"
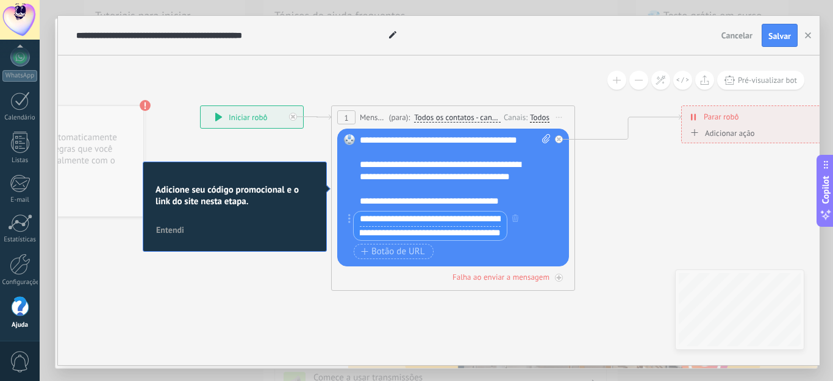
scroll to position [0, 0]
click at [545, 142] on icon at bounding box center [546, 138] width 8 height 9
click input "Upload" at bounding box center [0, 0] width 0 height 0
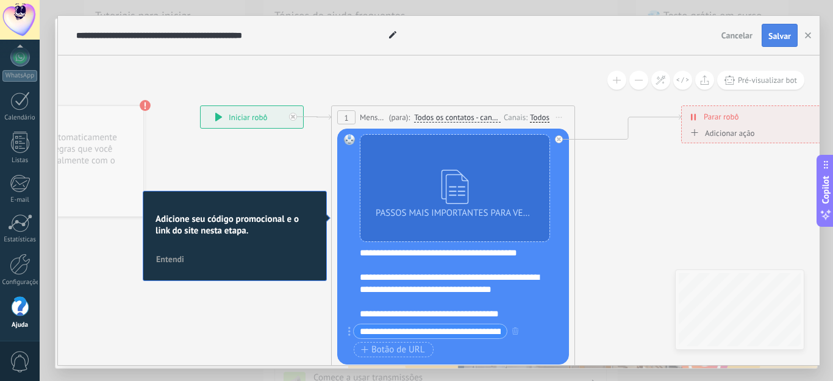
click at [771, 28] on button "Salvar" at bounding box center [780, 35] width 36 height 23
click at [810, 34] on use "button" at bounding box center [808, 35] width 6 height 6
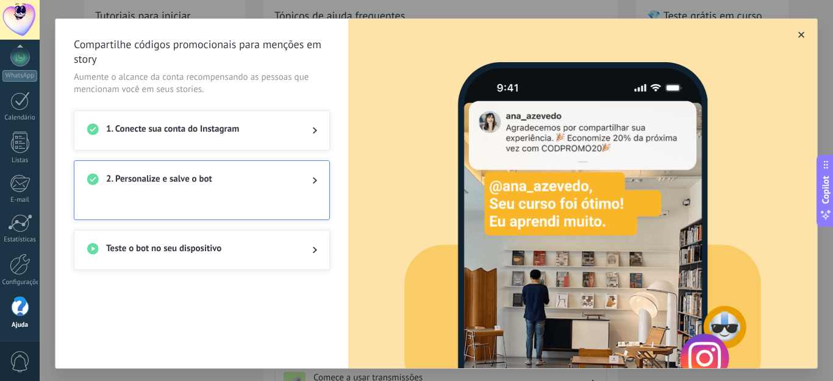
click at [798, 33] on icon "button" at bounding box center [801, 35] width 6 height 6
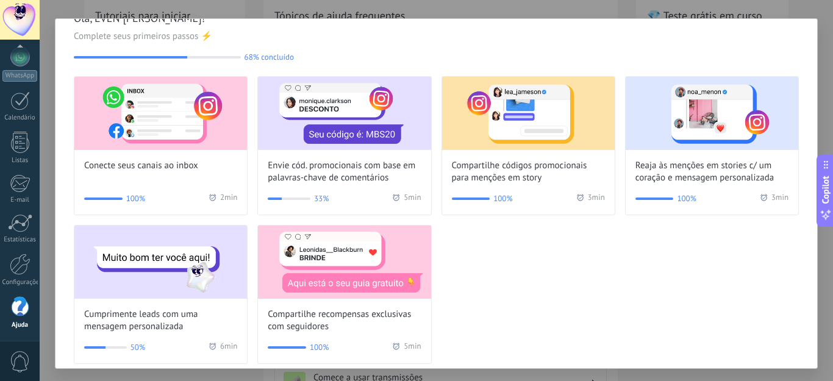
scroll to position [40, 0]
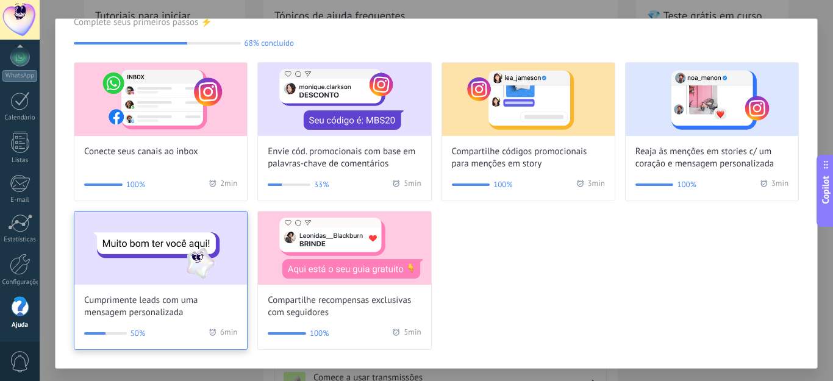
click at [153, 271] on img at bounding box center [160, 248] width 173 height 73
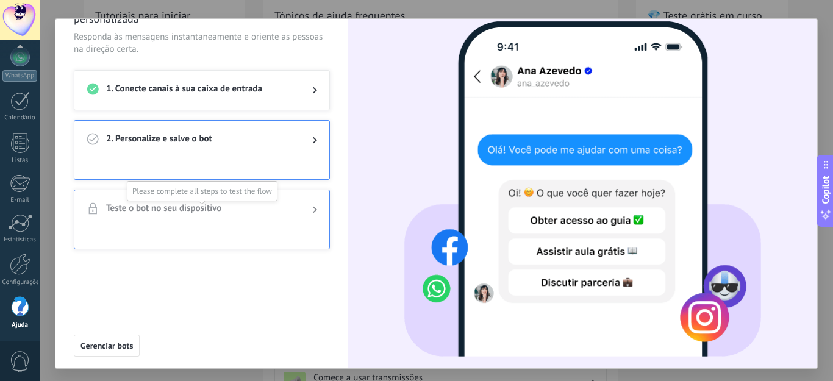
scroll to position [24, 0]
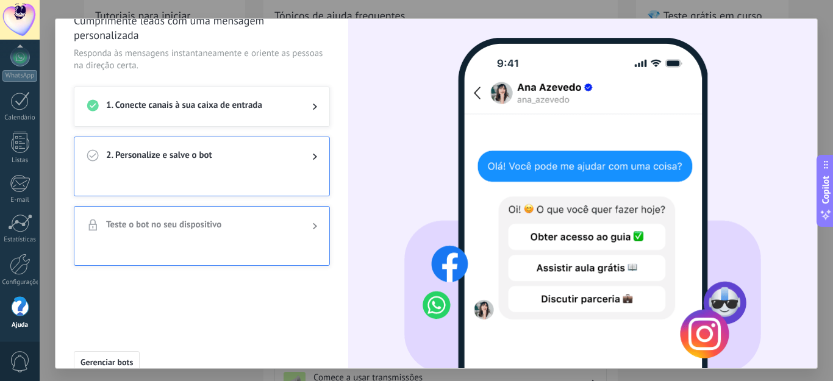
click at [299, 158] on div at bounding box center [305, 156] width 24 height 15
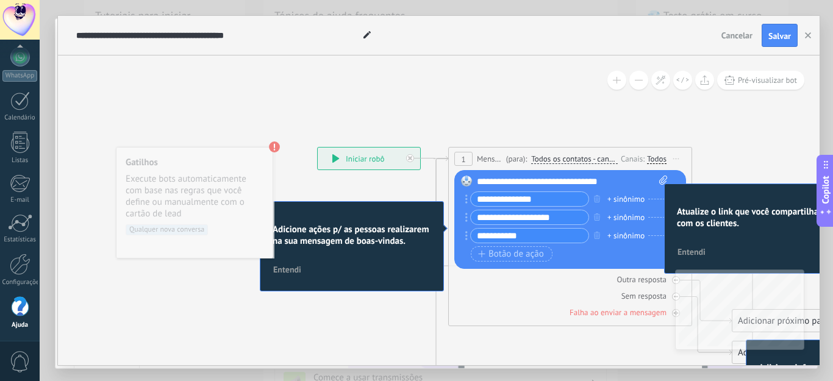
click at [544, 198] on input "**********" at bounding box center [530, 199] width 118 height 14
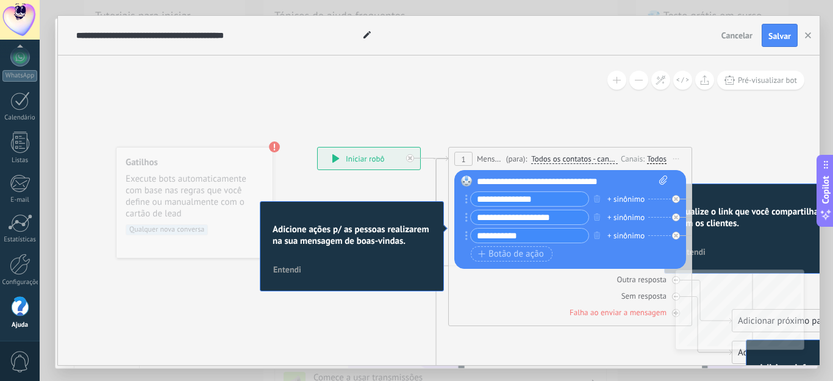
drag, startPoint x: 539, startPoint y: 198, endPoint x: 474, endPoint y: 201, distance: 64.7
click at [474, 201] on input "**********" at bounding box center [530, 199] width 118 height 14
click at [482, 200] on input "**********" at bounding box center [530, 199] width 118 height 14
type input "**********"
click at [665, 177] on icon at bounding box center [663, 180] width 8 height 9
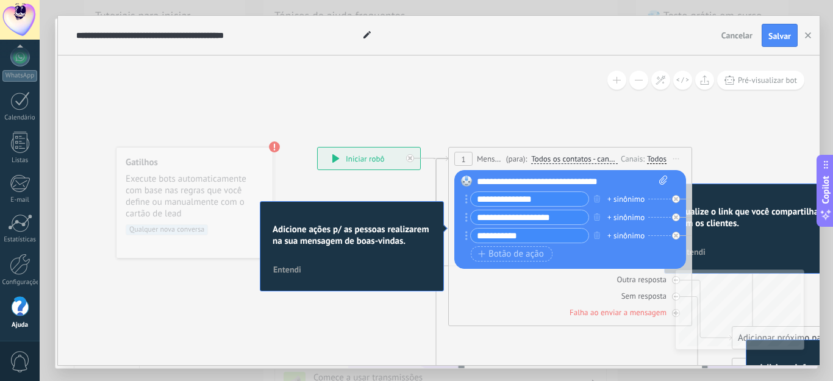
click input "Upload" at bounding box center [0, 0] width 0 height 0
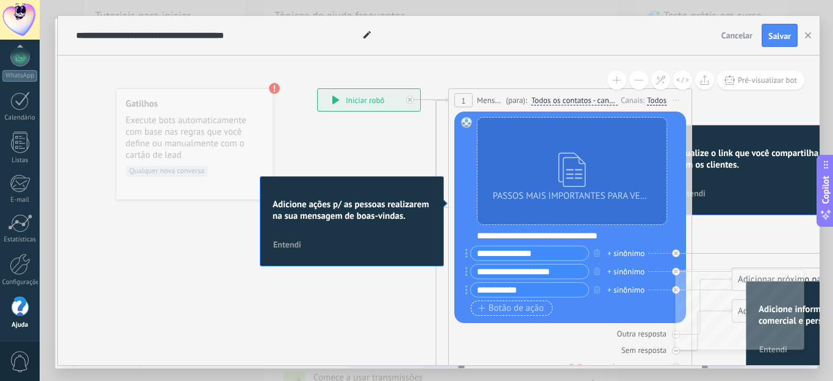
click at [529, 308] on span "Botão de ação" at bounding box center [511, 309] width 66 height 10
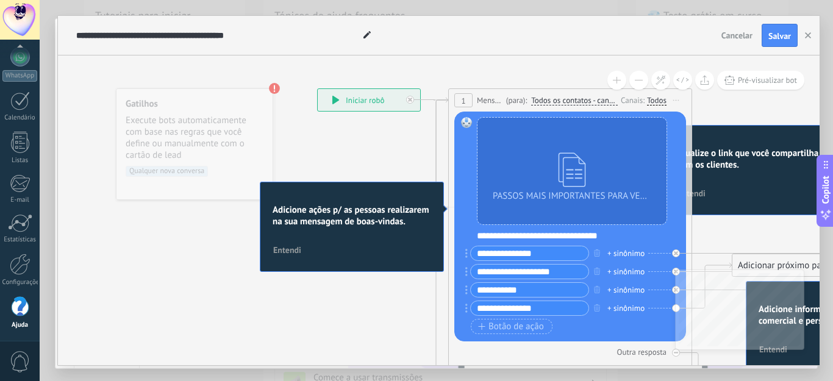
type input "**********"
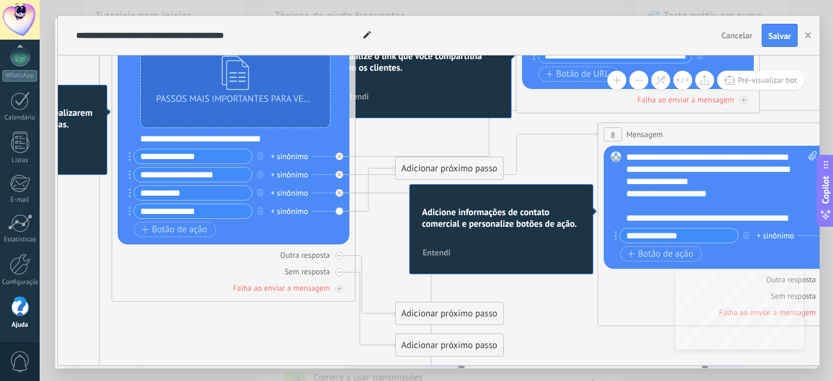
drag, startPoint x: 720, startPoint y: 229, endPoint x: 448, endPoint y: 132, distance: 288.7
click at [357, 129] on icon at bounding box center [674, 312] width 1997 height 1250
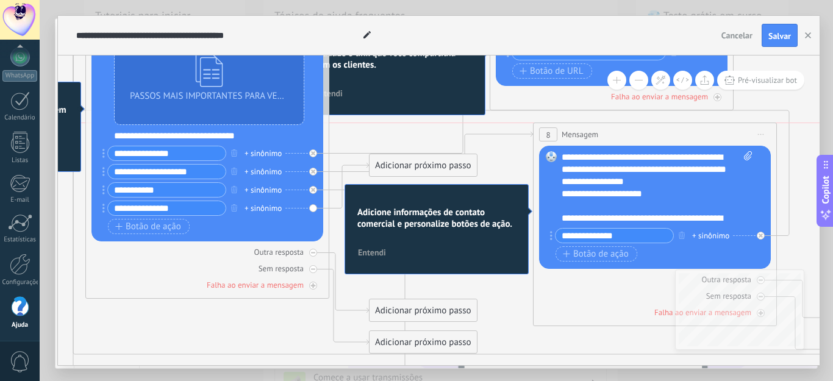
drag, startPoint x: 690, startPoint y: 124, endPoint x: 652, endPoint y: 122, distance: 38.5
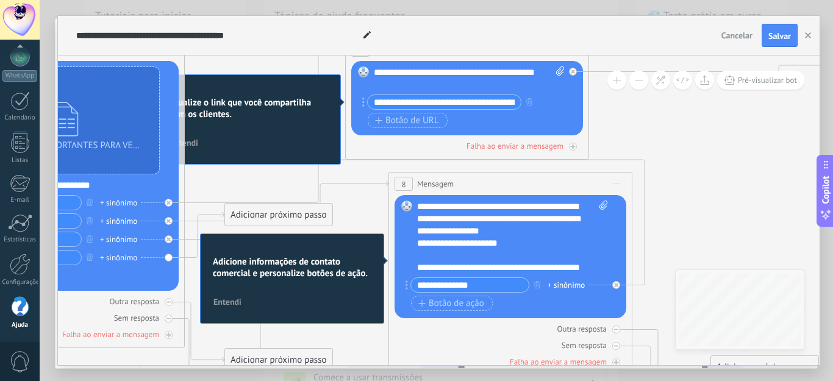
drag, startPoint x: 793, startPoint y: 104, endPoint x: 649, endPoint y: 154, distance: 152.7
click at [649, 154] on icon at bounding box center [503, 358] width 1997 height 1250
drag, startPoint x: 488, startPoint y: 245, endPoint x: 427, endPoint y: 243, distance: 61.6
click at [427, 243] on div "**********" at bounding box center [512, 237] width 191 height 73
drag, startPoint x: 526, startPoint y: 255, endPoint x: 415, endPoint y: 256, distance: 110.4
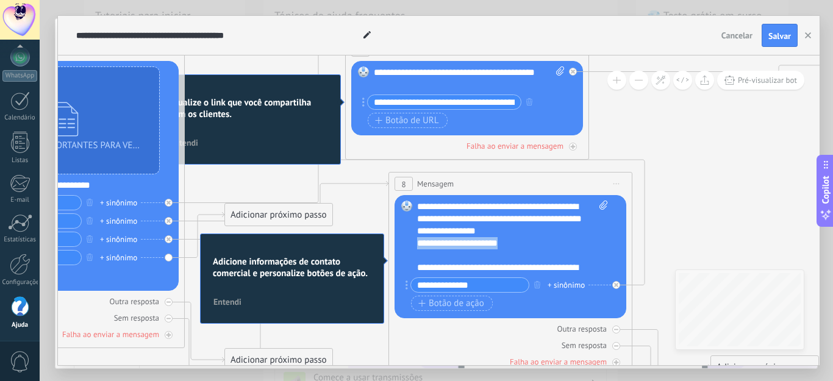
click at [415, 256] on div "Substituir Remover Converter para mensagem de voz Arraste a imagem aqui para an…" at bounding box center [510, 256] width 232 height 123
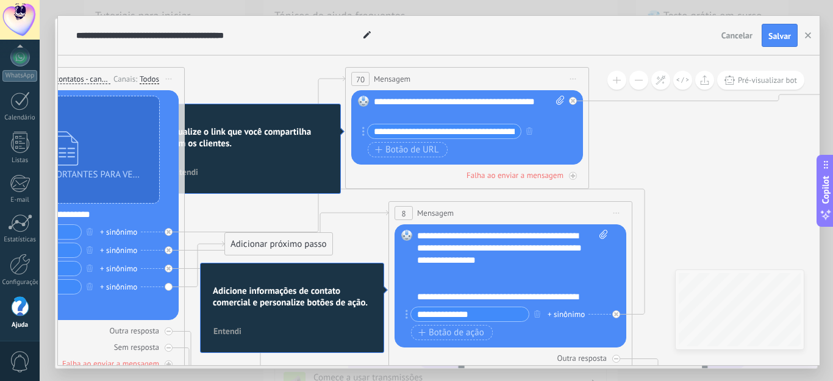
click at [491, 135] on input "**********" at bounding box center [444, 131] width 153 height 14
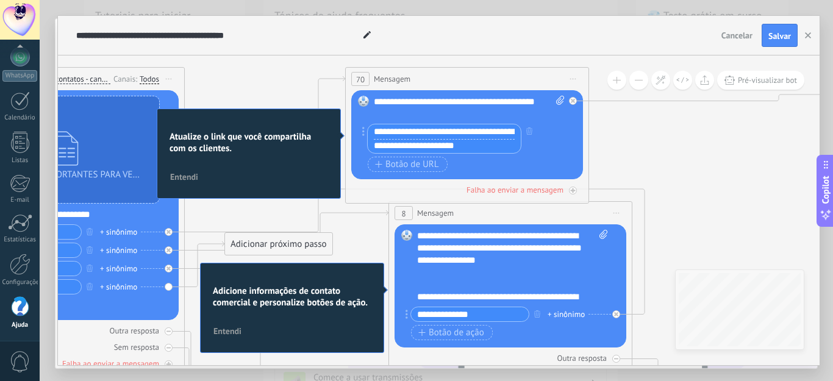
drag, startPoint x: 479, startPoint y: 148, endPoint x: 372, endPoint y: 148, distance: 107.3
click at [372, 148] on input "**********" at bounding box center [444, 146] width 153 height 15
paste input "**********"
type input "**********"
click at [623, 123] on icon at bounding box center [503, 387] width 1997 height 1250
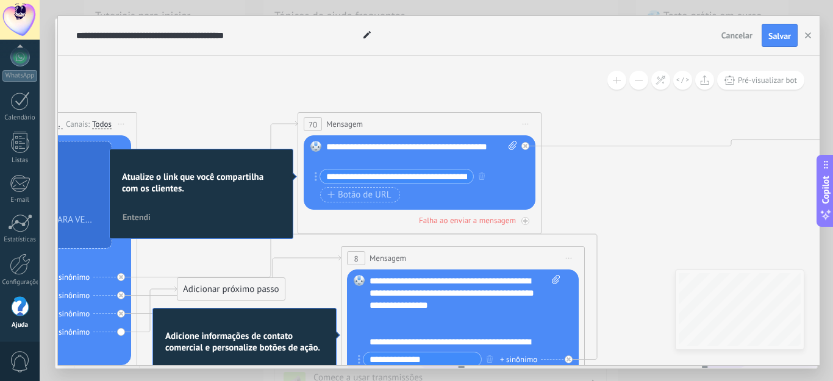
drag, startPoint x: 685, startPoint y: 187, endPoint x: 638, endPoint y: 232, distance: 65.1
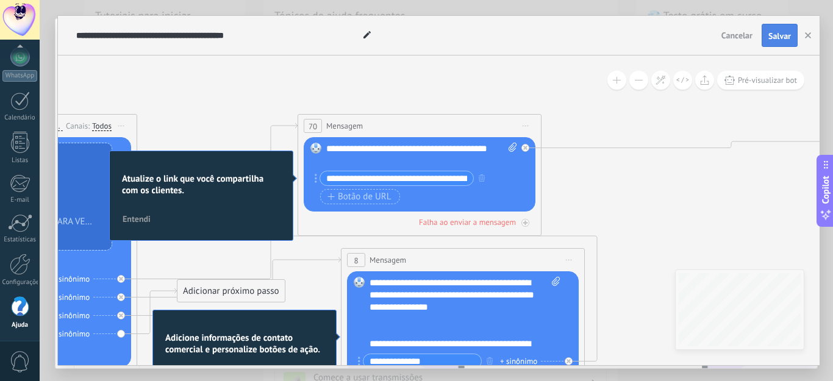
click at [772, 32] on span "Salvar" at bounding box center [779, 36] width 23 height 9
click at [810, 35] on icon "button" at bounding box center [808, 35] width 6 height 6
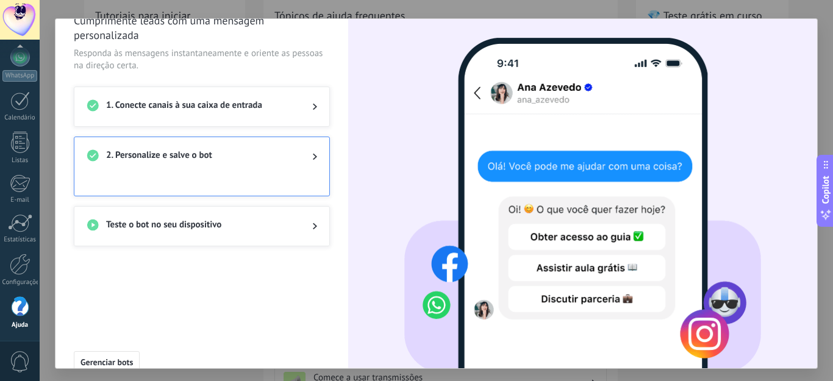
click at [821, 18] on div "Cumprimente leads com uma mensagem personalizada Responda às mensagens instanta…" at bounding box center [436, 190] width 793 height 381
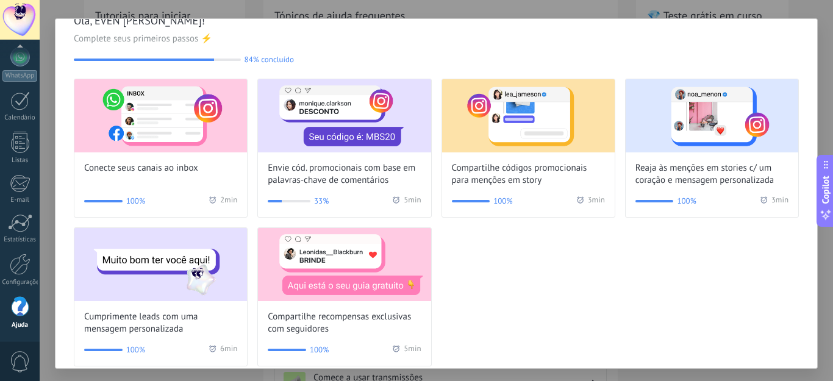
scroll to position [40, 0]
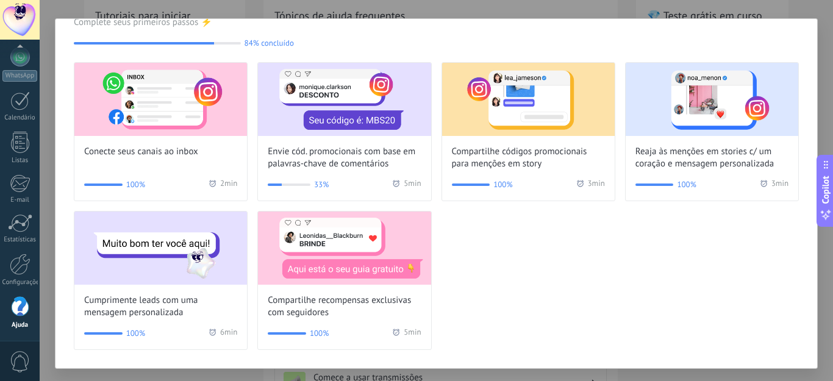
drag, startPoint x: 494, startPoint y: 282, endPoint x: 479, endPoint y: 293, distance: 19.1
click at [479, 293] on div "Conecte seus canais ao inbox 100% 2 min Envie cód. promocionais com base em pal…" at bounding box center [436, 206] width 725 height 288
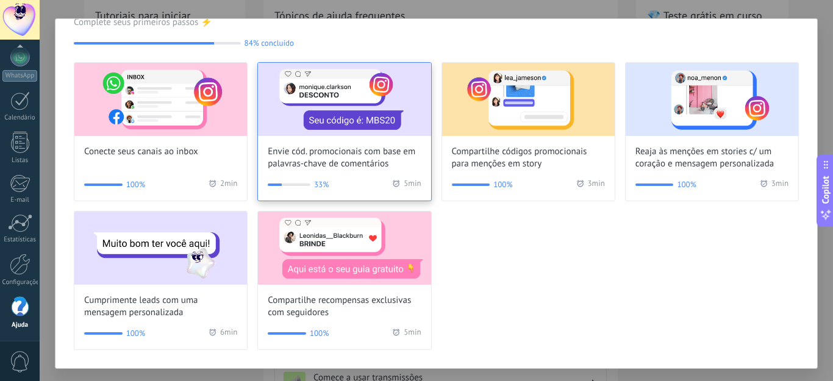
click at [360, 107] on img at bounding box center [344, 99] width 173 height 73
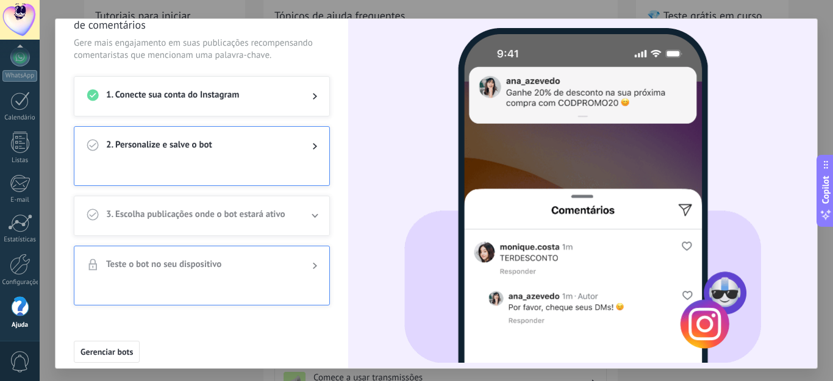
click at [301, 156] on div "2. Personalize e salve o bot" at bounding box center [201, 146] width 255 height 39
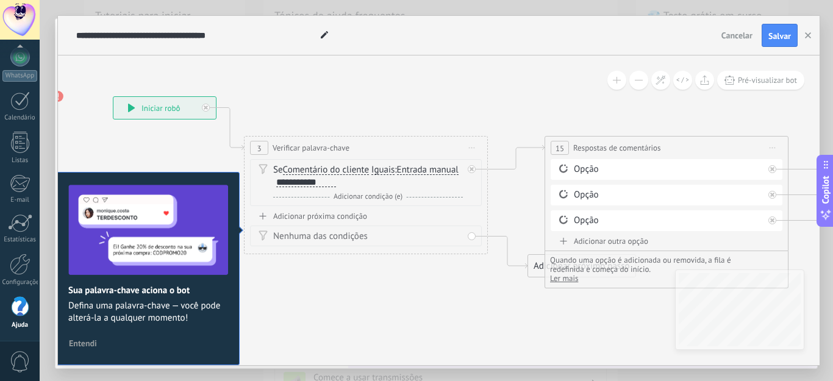
drag, startPoint x: 601, startPoint y: 157, endPoint x: 387, endPoint y: 104, distance: 220.5
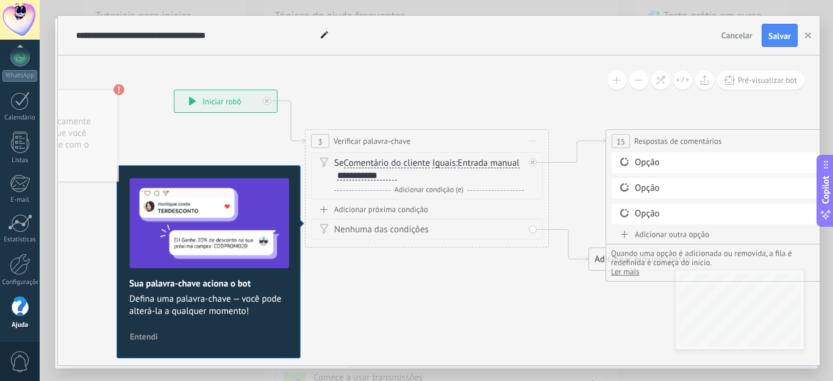
drag, startPoint x: 396, startPoint y: 263, endPoint x: 446, endPoint y: 265, distance: 50.6
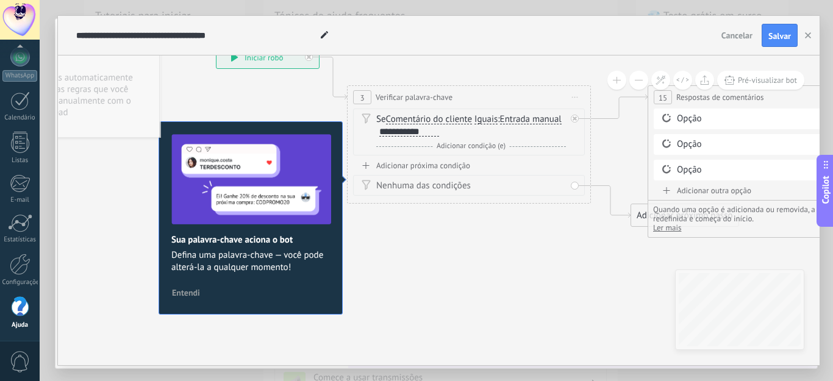
drag, startPoint x: 379, startPoint y: 295, endPoint x: 418, endPoint y: 251, distance: 59.1
click at [191, 294] on span "Entendi" at bounding box center [186, 292] width 28 height 9
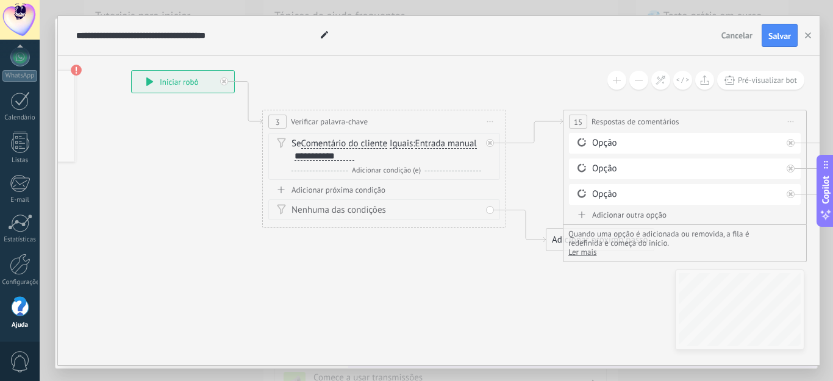
drag, startPoint x: 462, startPoint y: 239, endPoint x: 377, endPoint y: 262, distance: 87.7
click at [343, 190] on div "Adicionar próxima condição" at bounding box center [384, 190] width 232 height 10
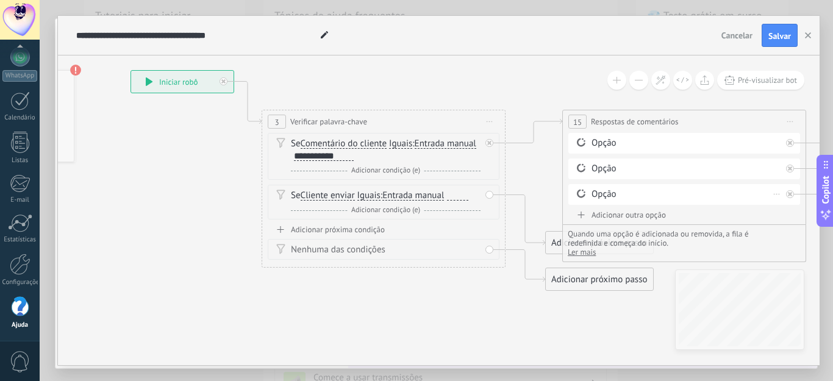
drag, startPoint x: 686, startPoint y: 177, endPoint x: 648, endPoint y: 185, distance: 39.2
click at [648, 185] on div "Opção Opção" at bounding box center [684, 171] width 232 height 77
click at [635, 144] on div "Opção" at bounding box center [686, 143] width 190 height 12
click at [604, 143] on div "Opção" at bounding box center [686, 143] width 190 height 12
click at [354, 155] on div "**********" at bounding box center [324, 156] width 60 height 10
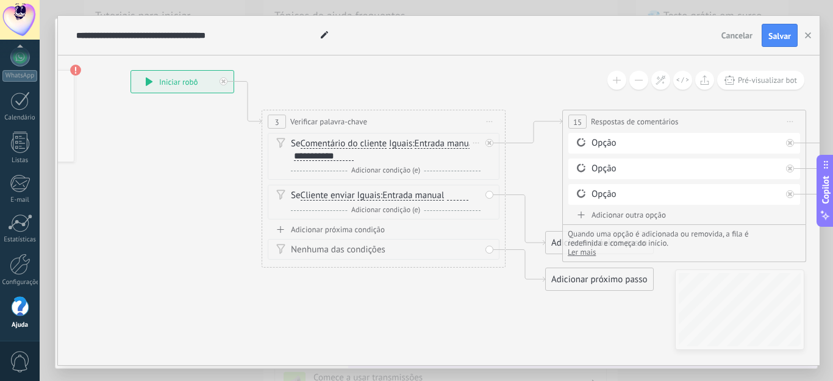
click at [416, 154] on div "Se Comentário do cliente Cliente enviar Comentário do cliente Cliente Código de…" at bounding box center [386, 150] width 190 height 24
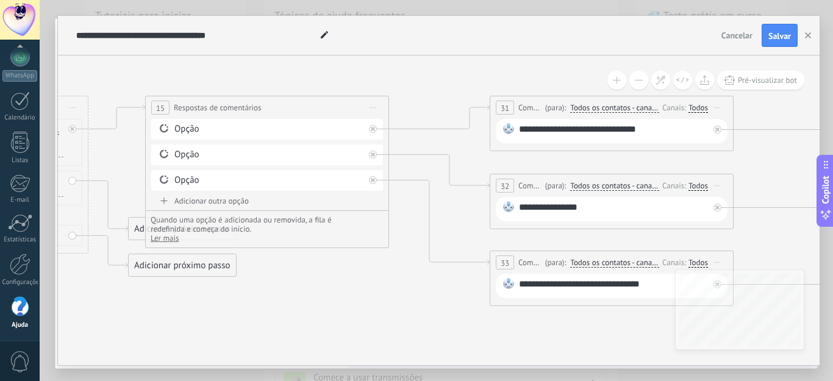
drag, startPoint x: 768, startPoint y: 97, endPoint x: 349, endPoint y: 83, distance: 418.5
click at [349, 83] on icon at bounding box center [617, 181] width 2416 height 860
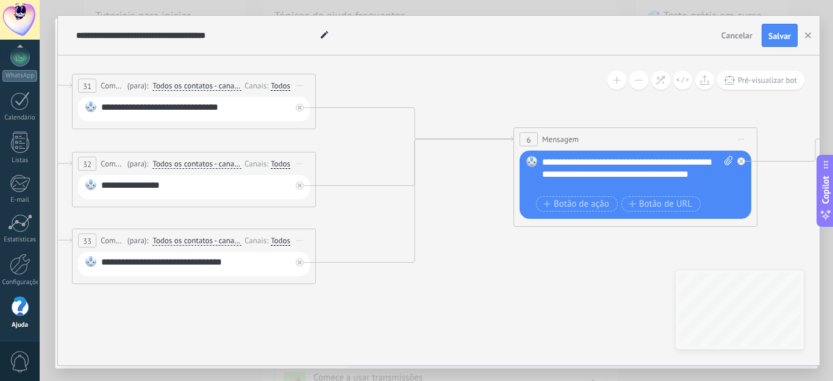
drag, startPoint x: 760, startPoint y: 192, endPoint x: 330, endPoint y: 169, distance: 431.1
click at [332, 169] on icon at bounding box center [199, 159] width 2416 height 860
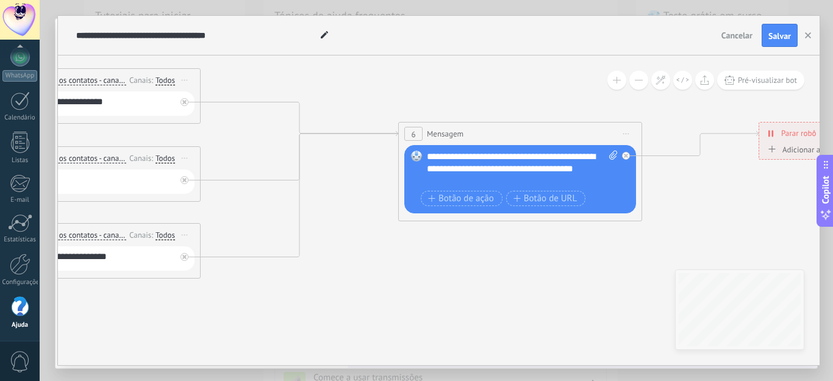
drag, startPoint x: 549, startPoint y: 263, endPoint x: 449, endPoint y: 255, distance: 100.3
click at [449, 255] on icon at bounding box center [84, 154] width 2416 height 860
drag, startPoint x: 575, startPoint y: 156, endPoint x: 568, endPoint y: 171, distance: 16.4
click at [568, 171] on div "**********" at bounding box center [522, 169] width 191 height 37
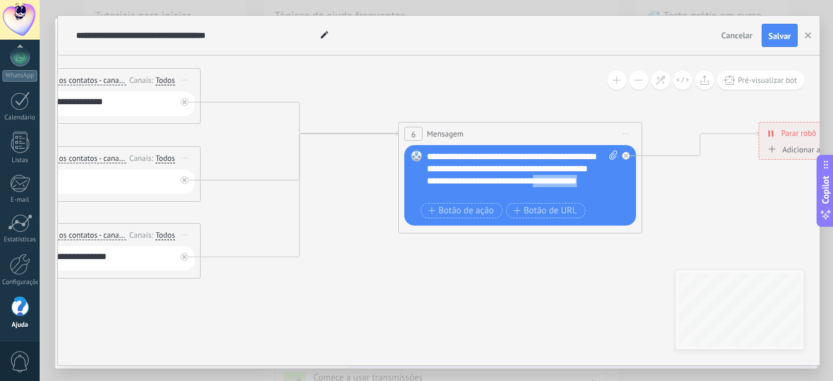
drag, startPoint x: 532, startPoint y: 190, endPoint x: 458, endPoint y: 191, distance: 73.2
click at [458, 191] on div "**********" at bounding box center [522, 175] width 191 height 49
click at [541, 213] on span "Botão de URL" at bounding box center [545, 211] width 64 height 10
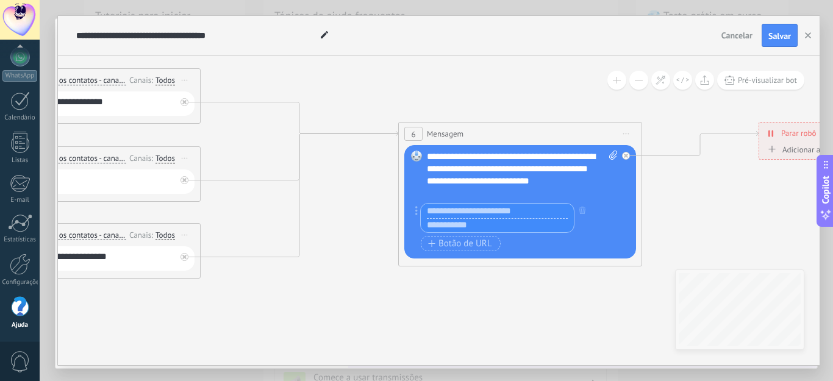
click at [451, 230] on input "text" at bounding box center [497, 225] width 153 height 15
paste input "**********"
type input "**********"
click at [465, 213] on input "text" at bounding box center [497, 211] width 153 height 15
paste input "**********"
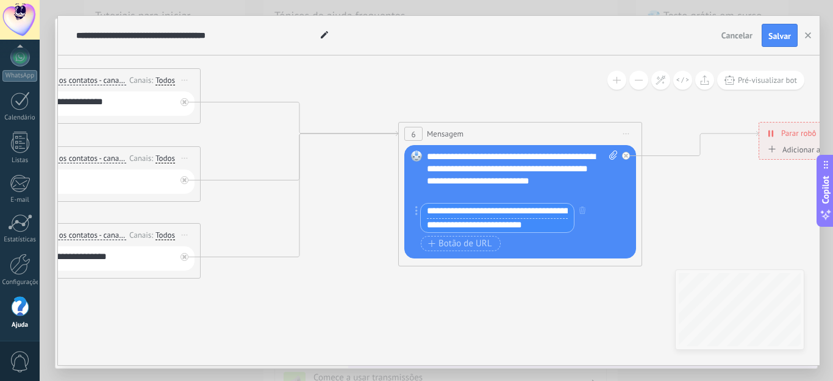
scroll to position [0, 142]
type input "**********"
click at [562, 184] on div "**********" at bounding box center [522, 175] width 191 height 49
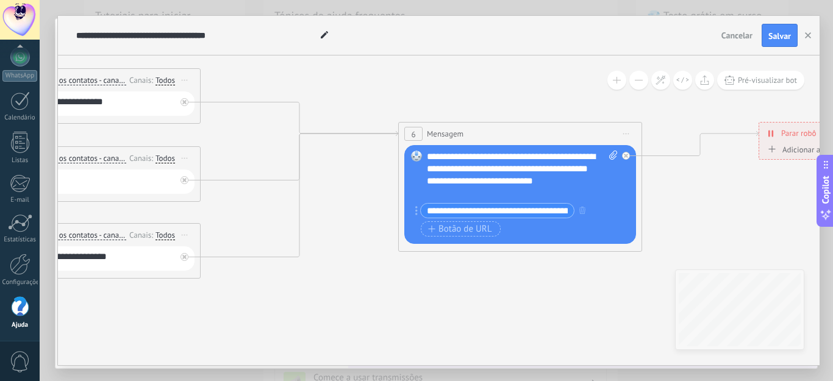
click at [662, 182] on icon at bounding box center [84, 154] width 2416 height 860
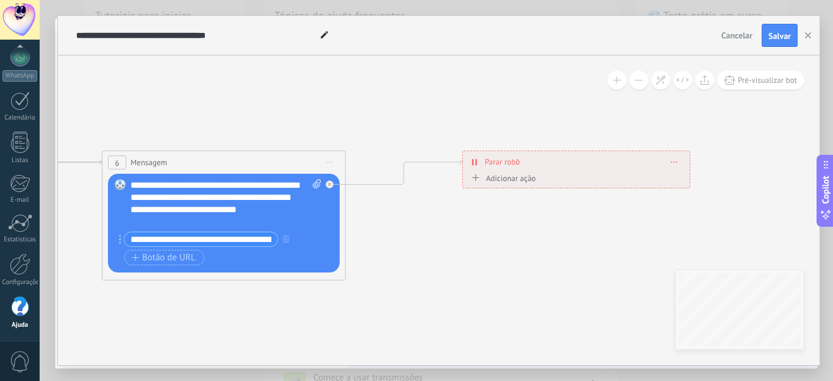
drag, startPoint x: 713, startPoint y: 205, endPoint x: 832, endPoint y: 58, distance: 189.5
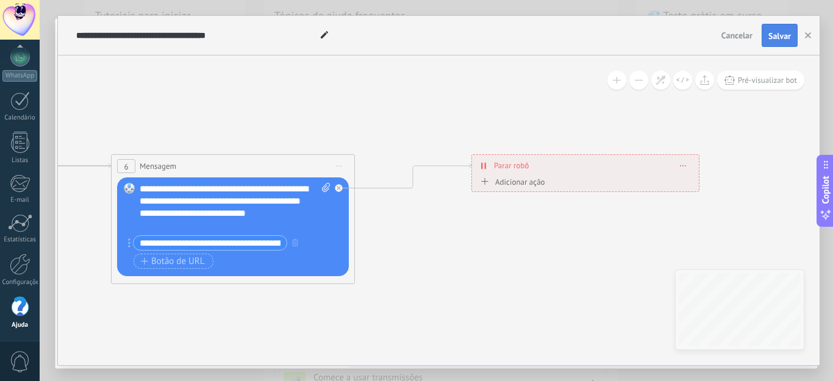
click at [782, 35] on span "Salvar" at bounding box center [779, 36] width 23 height 9
click at [807, 34] on icon "button" at bounding box center [808, 35] width 6 height 6
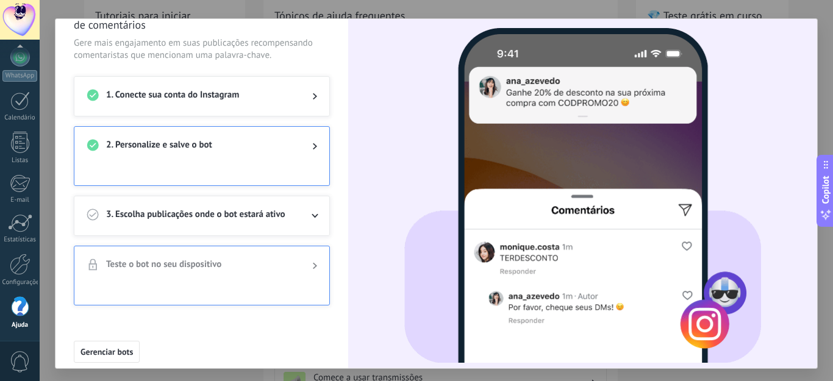
click at [244, 221] on span "3. Escolha publicações onde o bot estará ativo" at bounding box center [199, 216] width 187 height 15
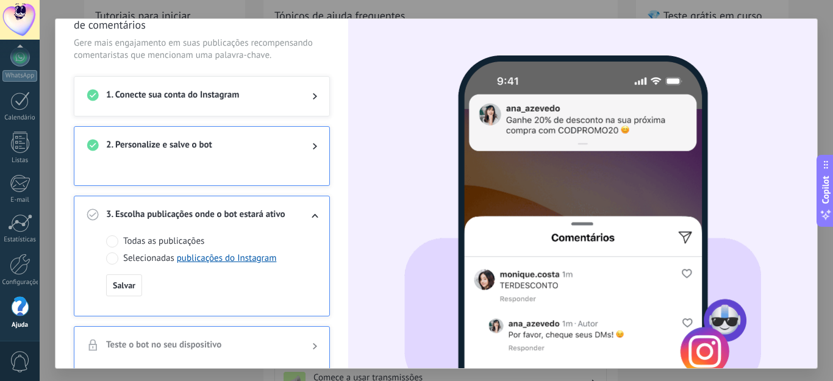
scroll to position [40, 0]
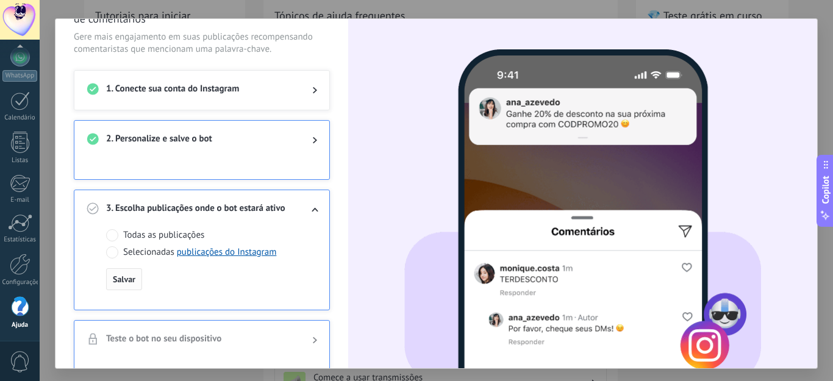
click at [130, 275] on span "Salvar" at bounding box center [124, 279] width 23 height 9
click at [254, 223] on div "3. Escolha publicações onde o bot estará ativo" at bounding box center [201, 209] width 255 height 39
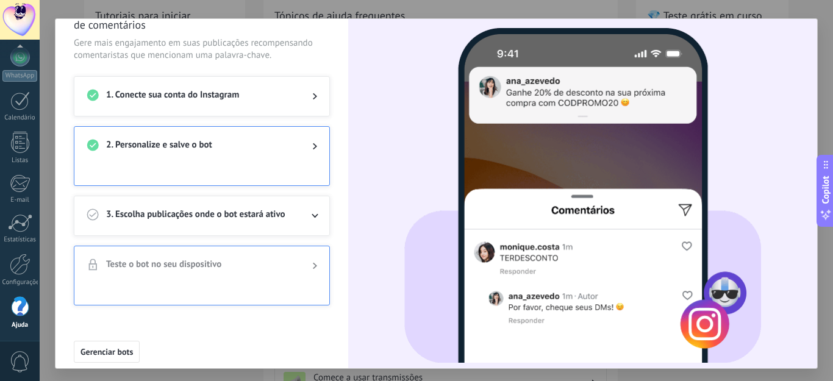
click at [180, 215] on span "3. Escolha publicações onde o bot estará ativo" at bounding box center [199, 216] width 187 height 15
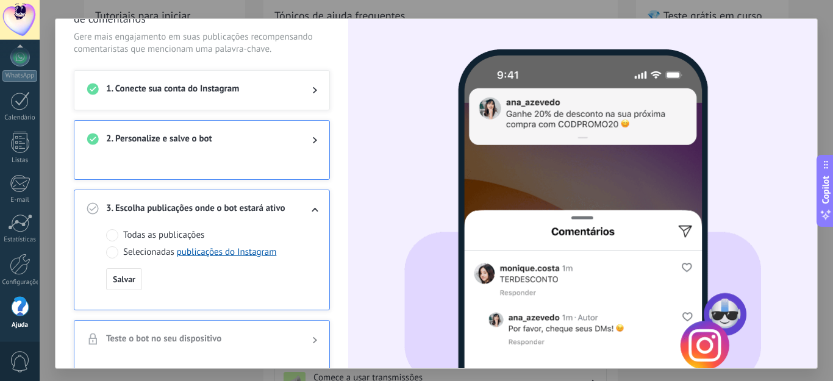
click at [110, 249] on span at bounding box center [112, 252] width 12 height 12
click at [113, 237] on span at bounding box center [112, 235] width 12 height 12
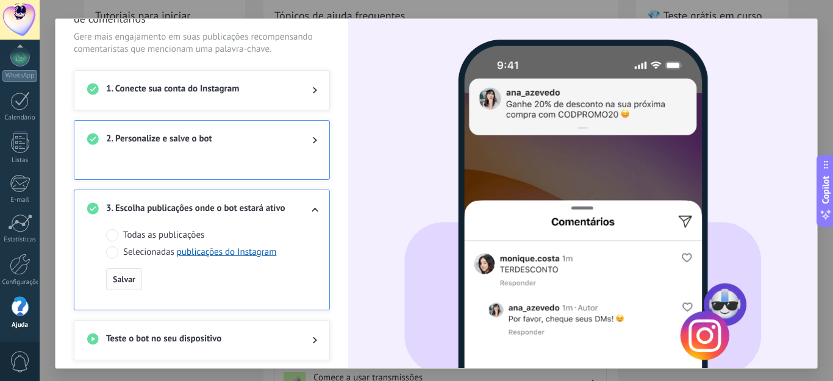
click at [115, 274] on button "Salvar" at bounding box center [124, 279] width 36 height 22
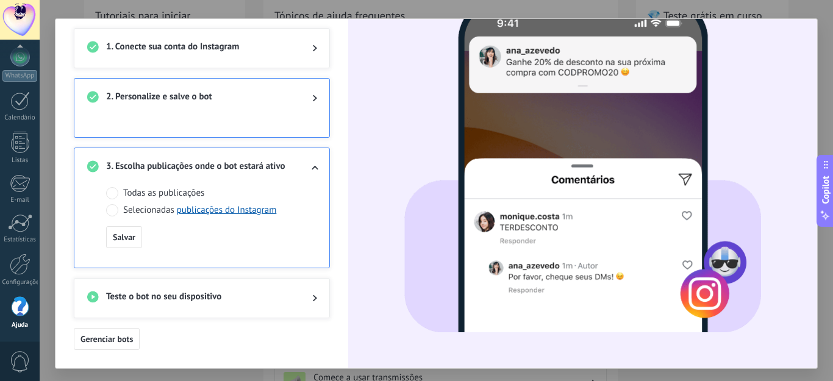
scroll to position [6, 0]
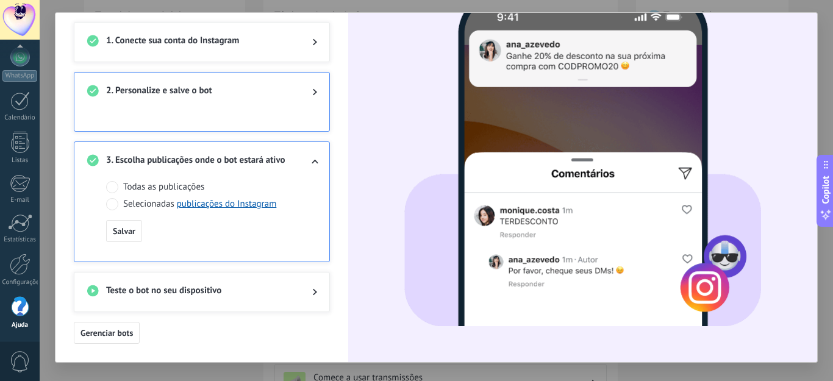
click at [817, 51] on div "Envie cód. promocionais com base em palavras-chave de comentários Gere mais eng…" at bounding box center [436, 190] width 793 height 381
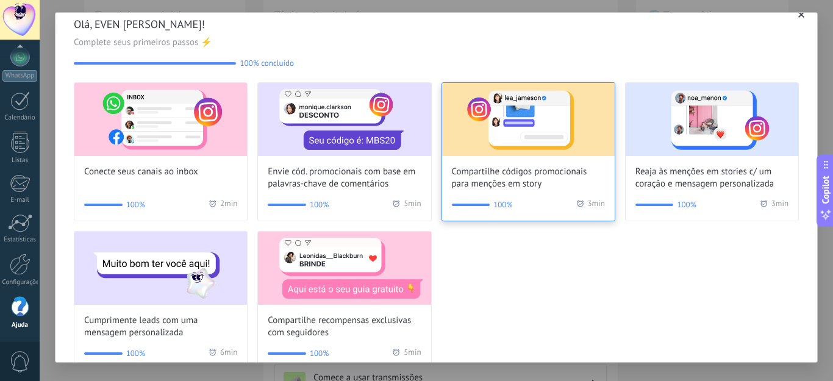
scroll to position [0, 0]
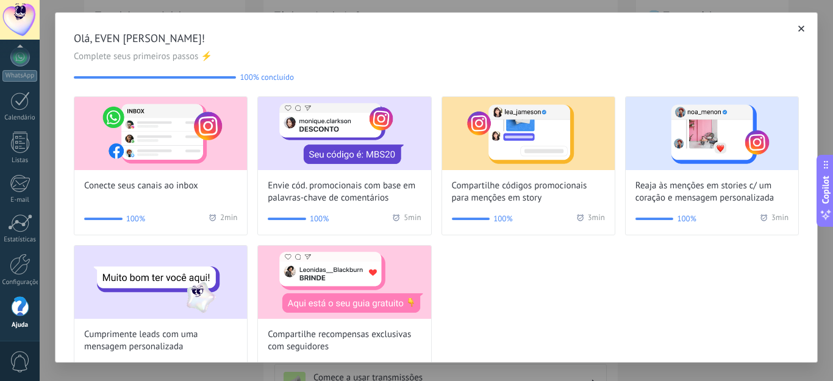
click at [819, 17] on div "Olá, EVEN LAURIENE DA CUNHA RIBEIRO! Complete seus primeiros passos ⚡ 100% conc…" at bounding box center [436, 190] width 793 height 381
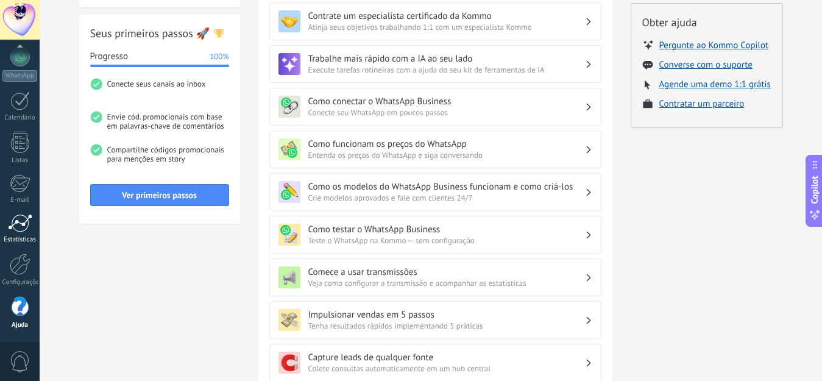
scroll to position [183, 0]
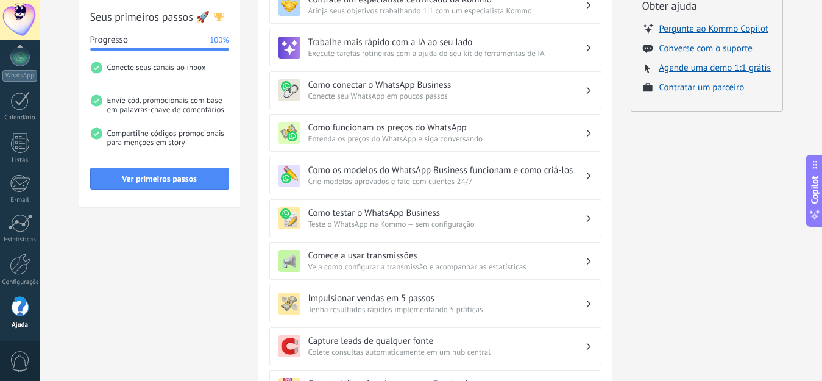
click at [651, 211] on div "💎 Teste grátis em curso Dias restantes 14 Inscreva-se agora Obter ajuda Pergunt…" at bounding box center [707, 237] width 152 height 725
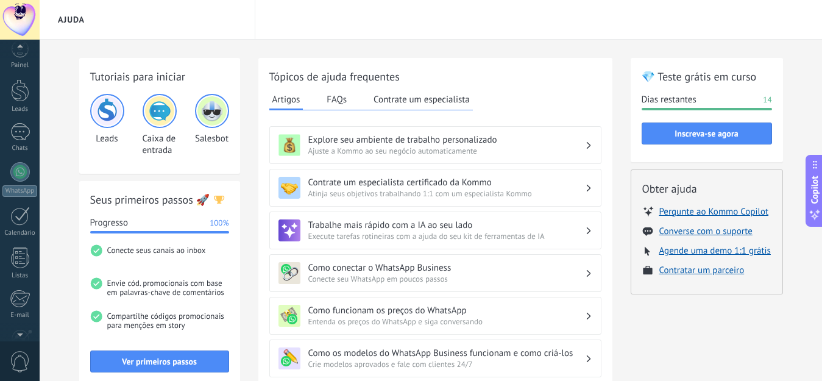
scroll to position [0, 0]
click at [20, 57] on div at bounding box center [20, 60] width 18 height 18
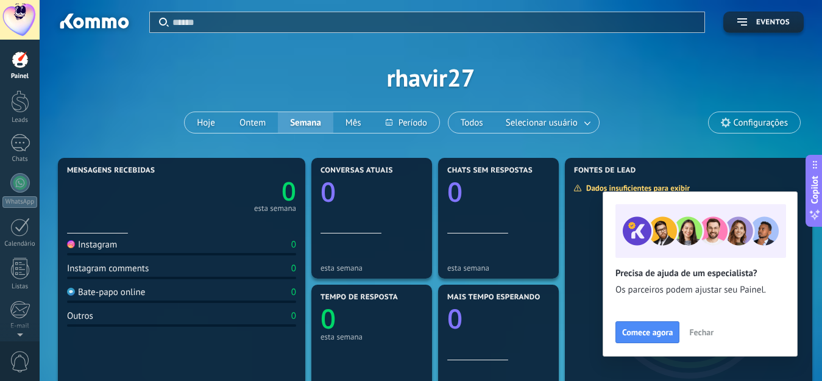
click at [696, 328] on span "Fechar" at bounding box center [702, 332] width 24 height 9
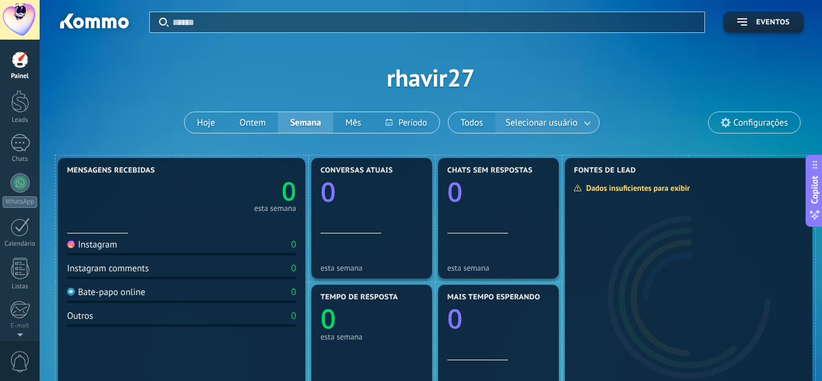
click at [543, 119] on span "Selecionar usuário" at bounding box center [542, 123] width 77 height 16
click at [477, 119] on button "Todos" at bounding box center [472, 122] width 47 height 21
click at [93, 245] on div "Instagram" at bounding box center [92, 245] width 50 height 12
click at [96, 240] on div "Instagram" at bounding box center [92, 245] width 50 height 12
click at [271, 200] on icon "0" at bounding box center [239, 188] width 115 height 26
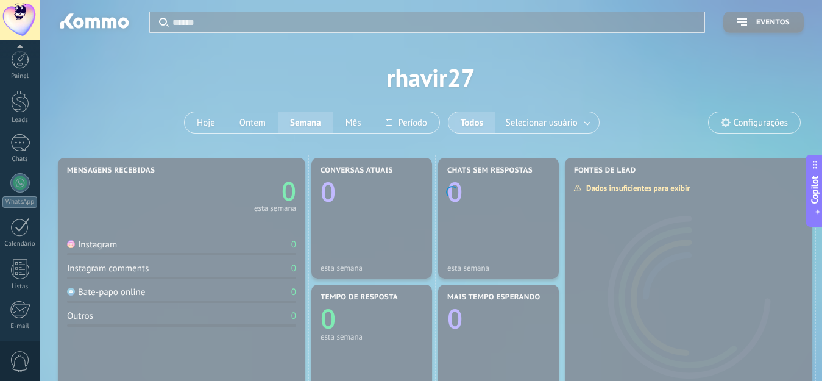
scroll to position [126, 0]
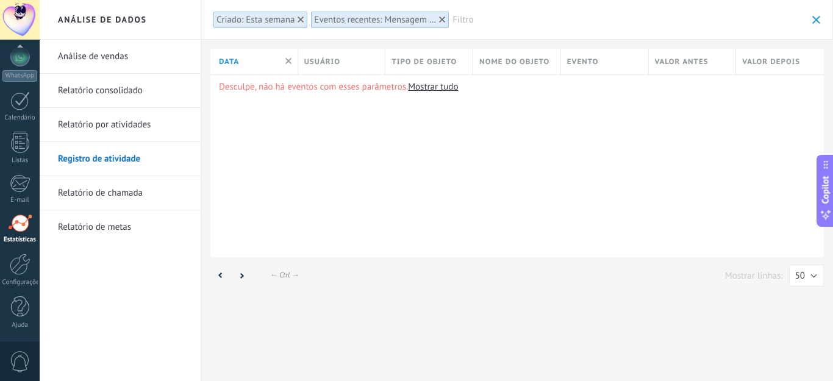
click at [87, 46] on link "Análise de vendas" at bounding box center [123, 57] width 130 height 34
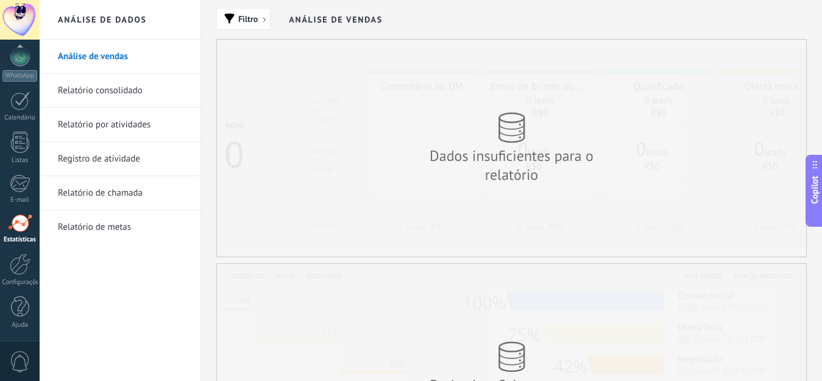
click at [90, 93] on link "Relatório consolidado" at bounding box center [123, 91] width 130 height 34
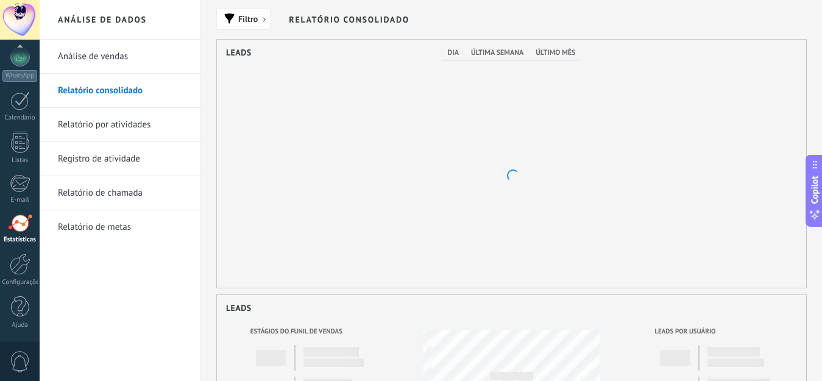
scroll to position [248, 590]
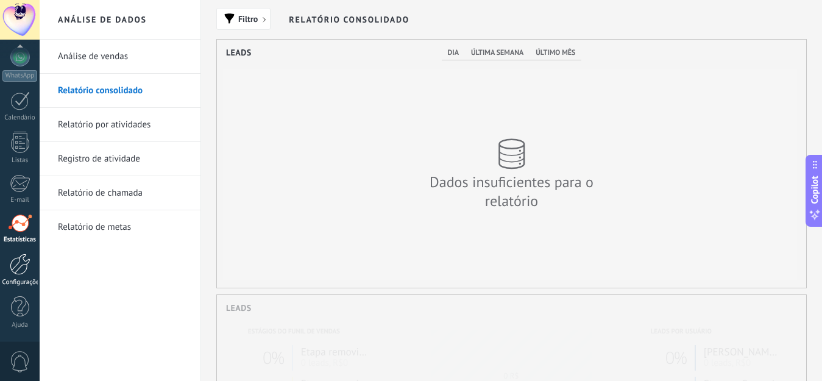
click at [15, 270] on div at bounding box center [20, 264] width 21 height 21
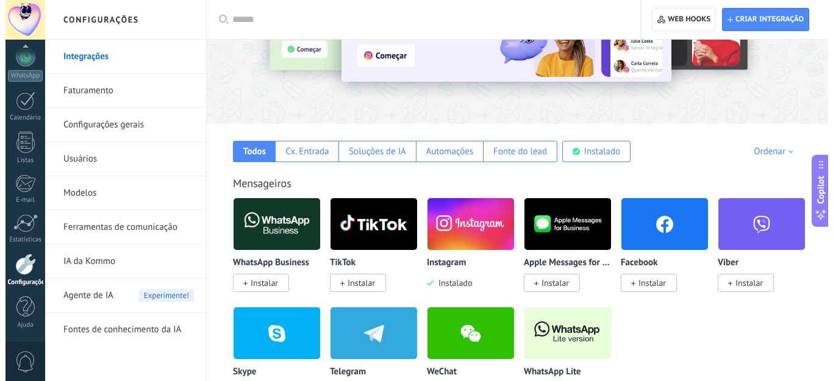
scroll to position [122, 0]
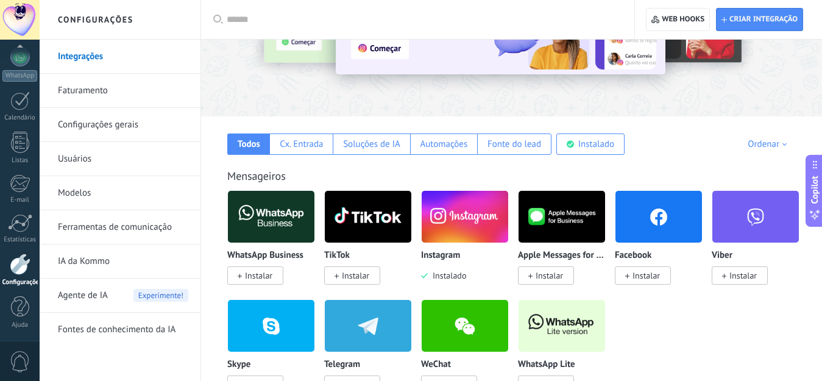
click at [459, 217] on img at bounding box center [465, 216] width 87 height 59
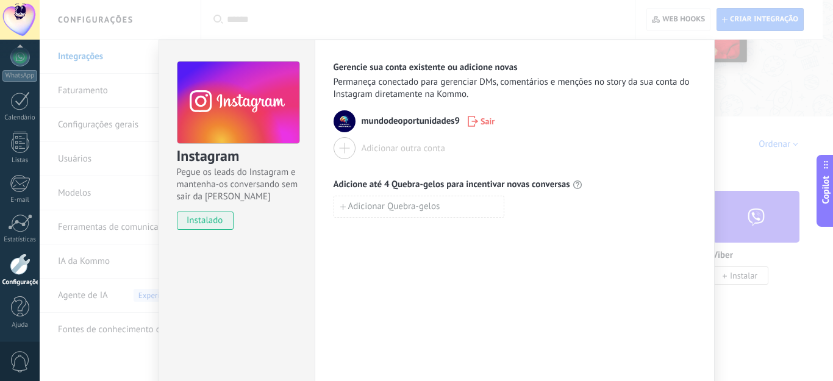
click at [739, 131] on div "Instagram Pegue os leads do Instagram e mantenha-os conversando sem sair da Kom…" at bounding box center [436, 190] width 793 height 381
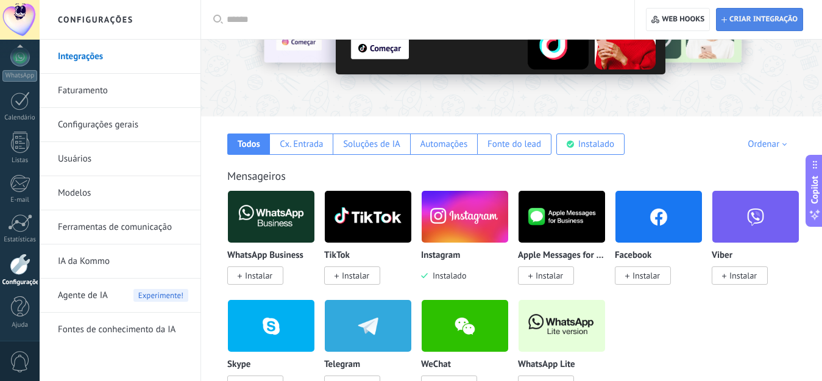
click at [757, 17] on span "Criar integração" at bounding box center [764, 20] width 68 height 10
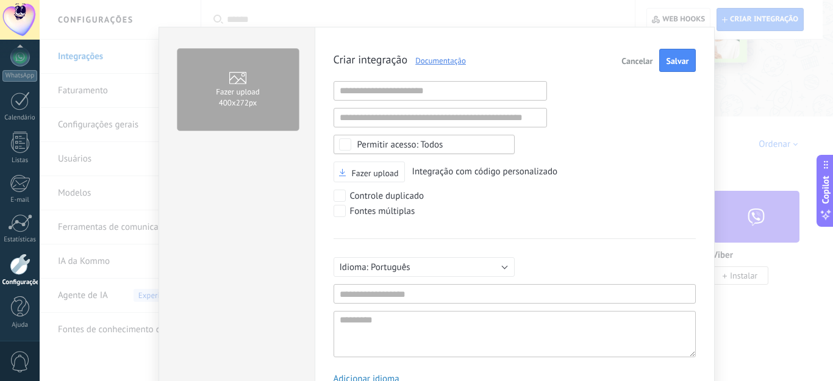
scroll to position [0, 0]
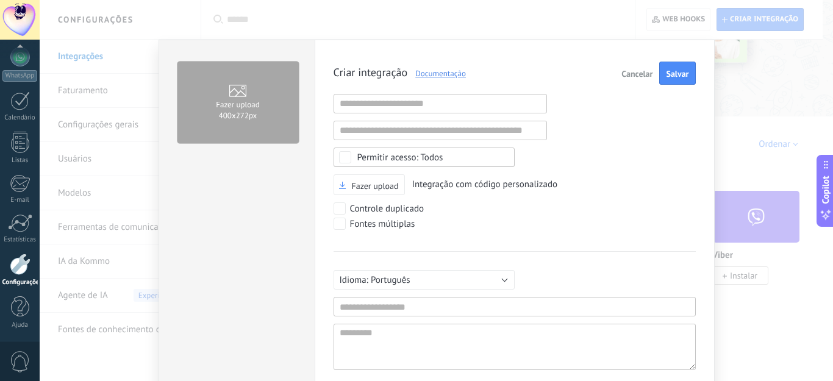
click at [783, 101] on div "Fazer upload 400х272px Criar integração Documentação Cancelar Salvar URL inváli…" at bounding box center [436, 190] width 793 height 381
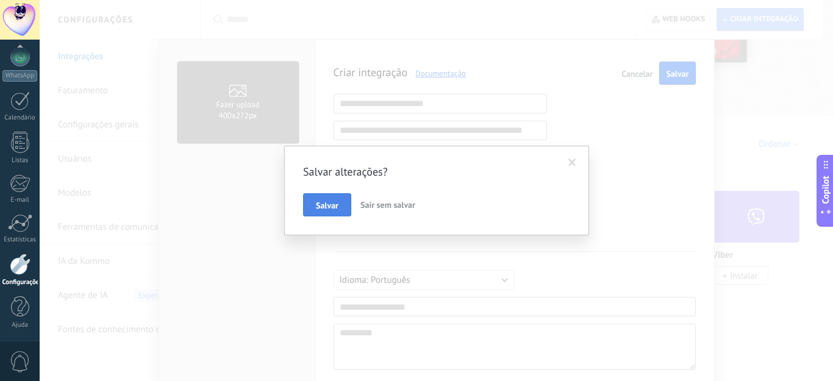
click at [321, 207] on span "Salvar" at bounding box center [327, 205] width 23 height 9
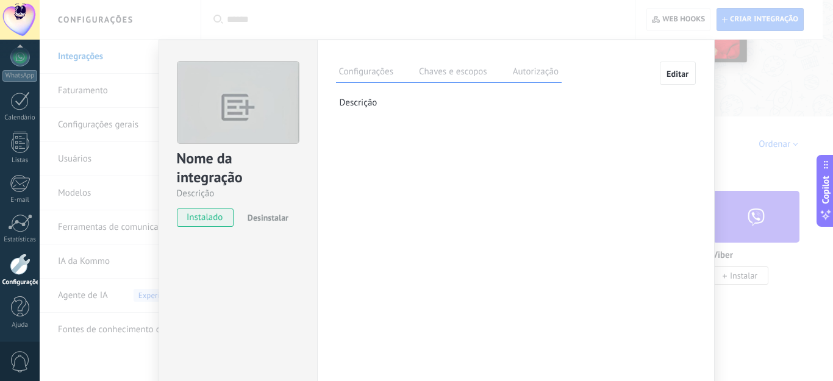
click at [218, 161] on div "Nome da integração" at bounding box center [238, 168] width 123 height 39
click at [213, 183] on div "Nome da integração" at bounding box center [238, 168] width 123 height 39
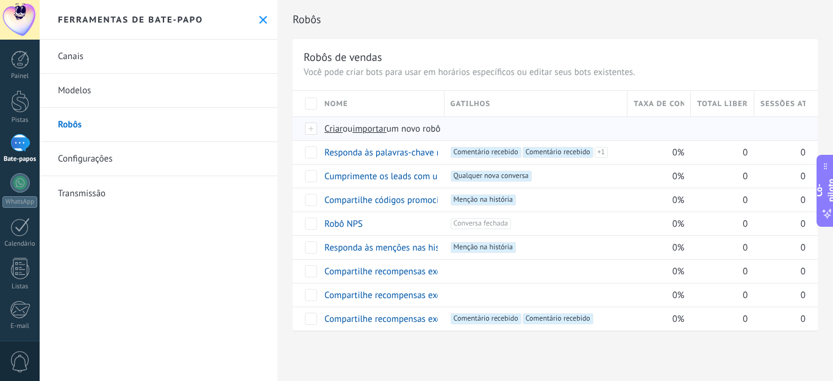
click at [308, 127] on div at bounding box center [311, 128] width 13 height 11
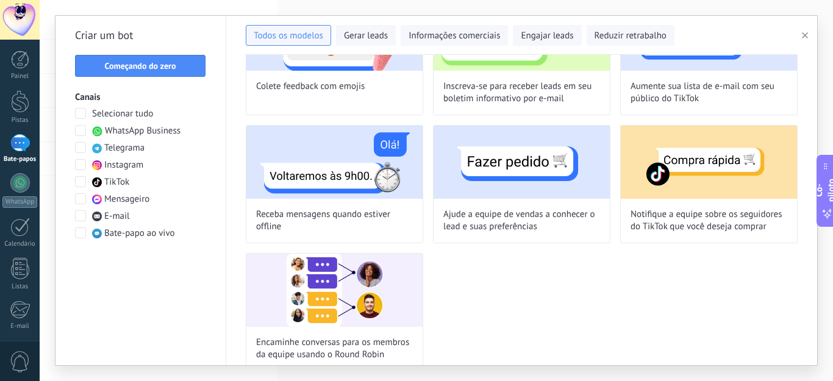
scroll to position [1027, 0]
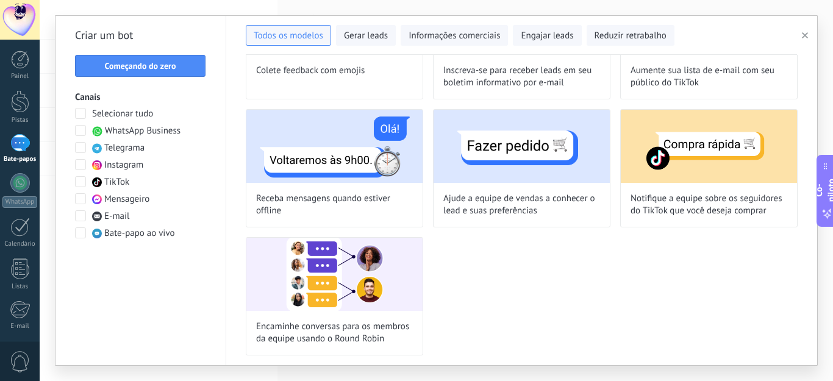
click at [81, 166] on span at bounding box center [80, 164] width 11 height 11
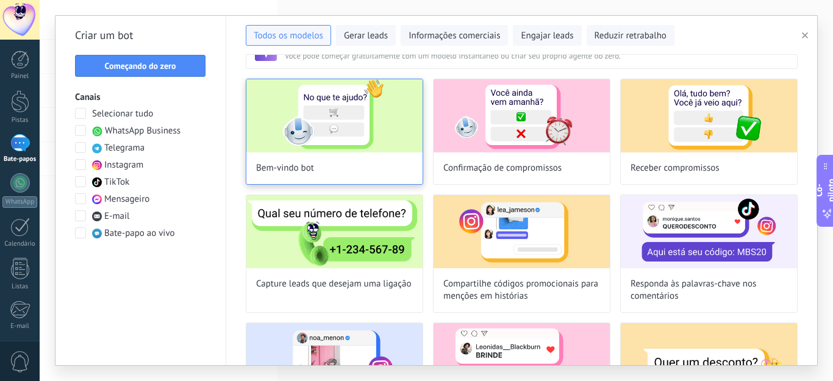
scroll to position [0, 0]
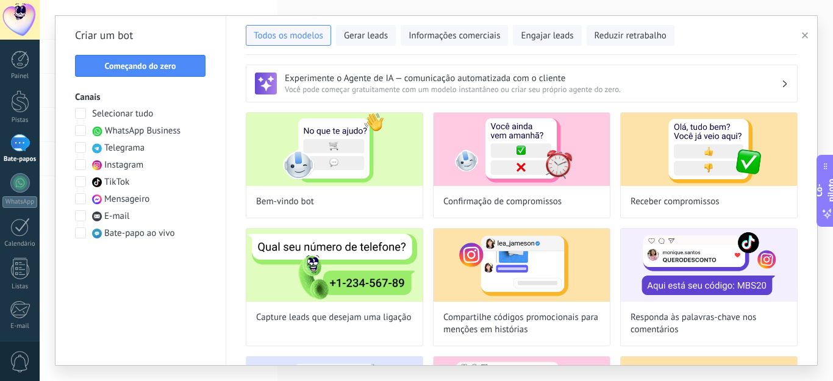
click at [808, 39] on button "button" at bounding box center [807, 35] width 20 height 15
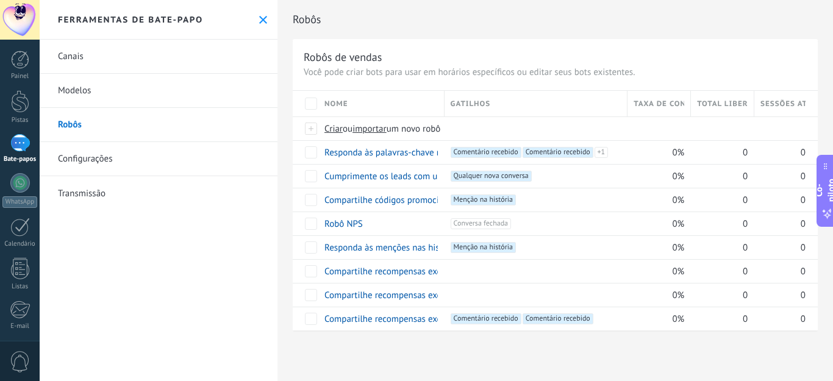
click at [80, 188] on font "Transmissão" at bounding box center [82, 194] width 48 height 12
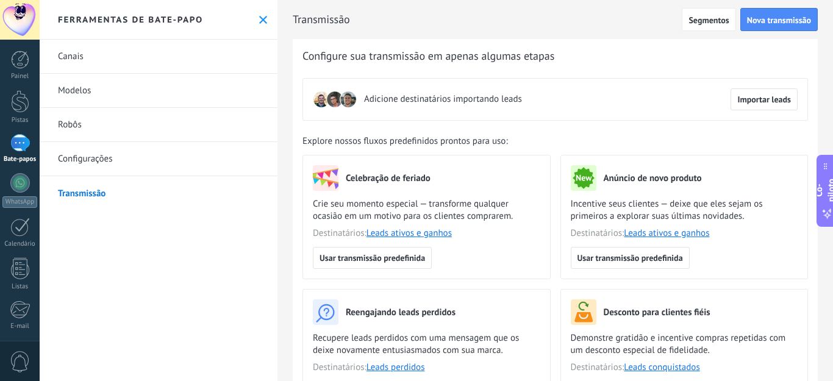
click at [97, 127] on link "Robôs" at bounding box center [159, 125] width 238 height 34
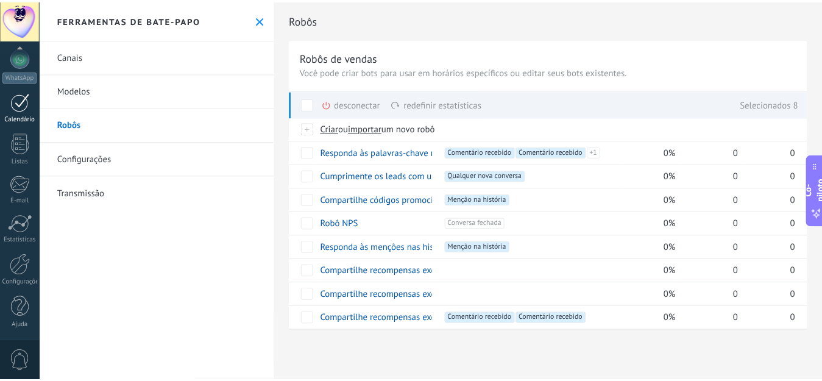
scroll to position [126, 0]
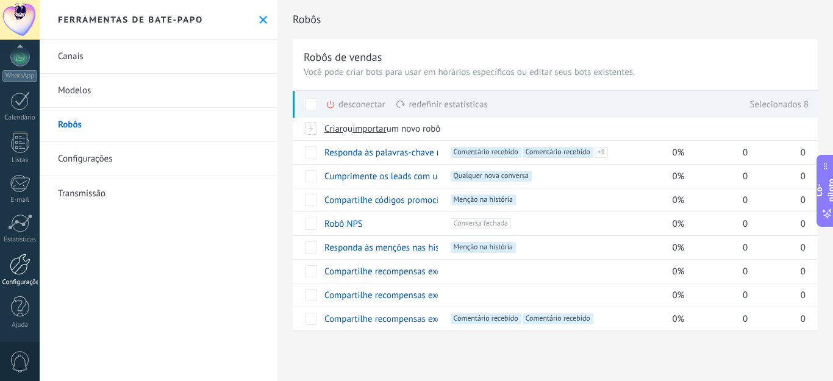
click at [24, 266] on div at bounding box center [20, 264] width 21 height 21
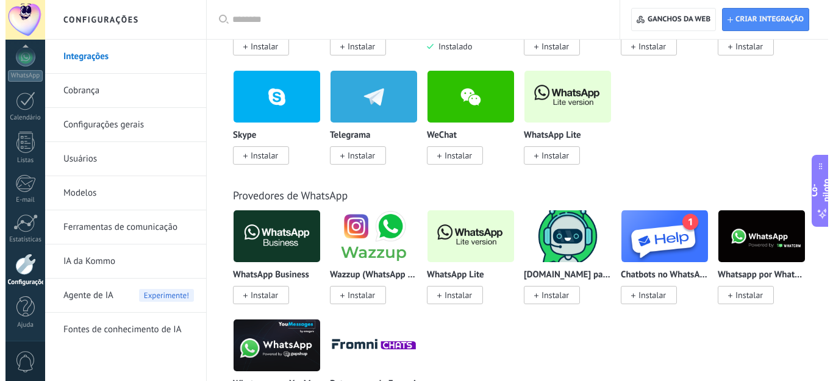
scroll to position [366, 0]
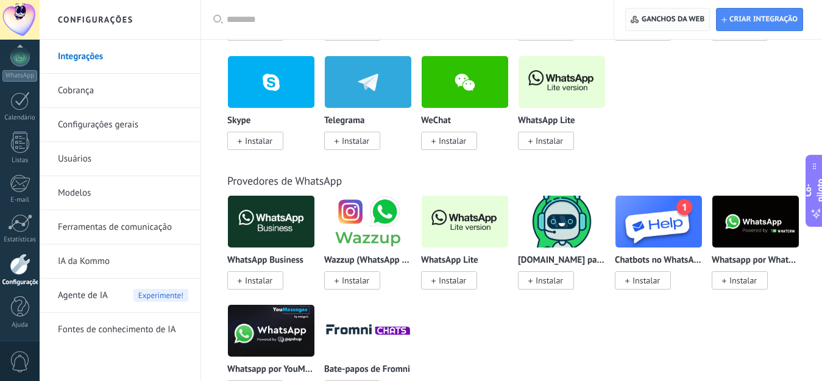
click at [672, 23] on font "Ganchos da web" at bounding box center [673, 19] width 63 height 9
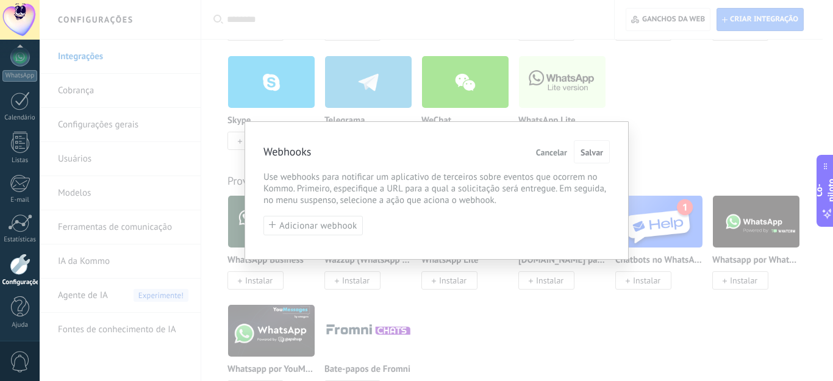
click at [661, 121] on div "Webhooks Cancelar Salvar Use webhooks para notificar um aplicativo de terceiros…" at bounding box center [436, 190] width 793 height 381
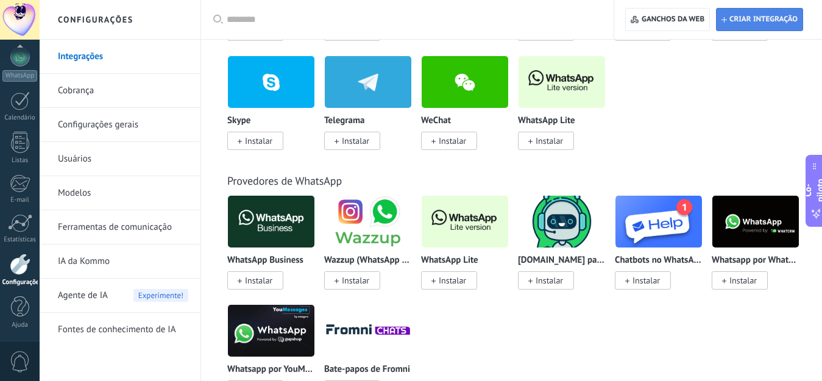
click at [742, 10] on span "Criar integração" at bounding box center [760, 20] width 76 height 22
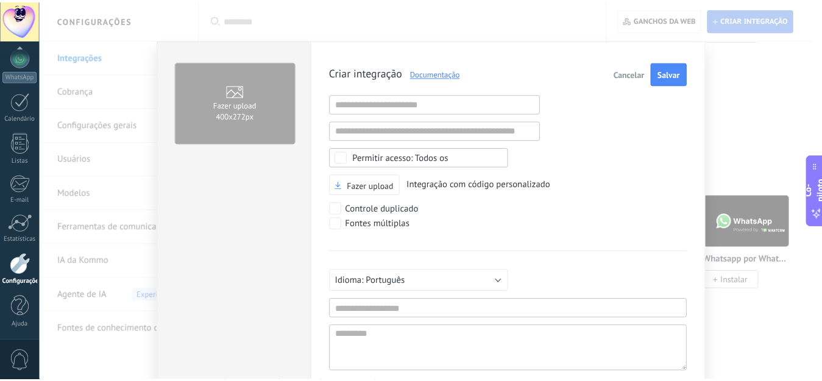
scroll to position [12, 0]
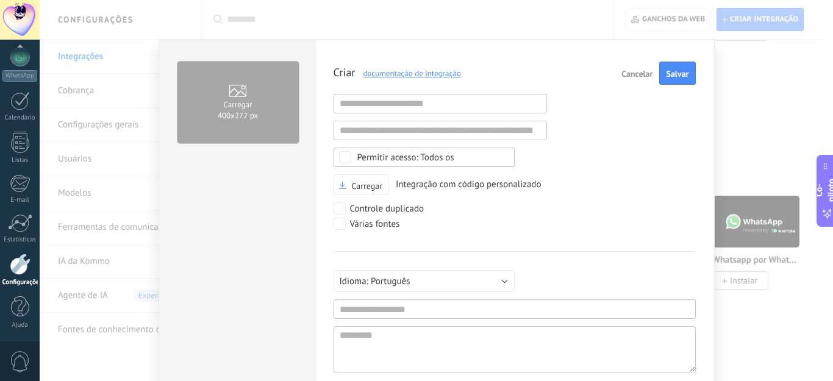
click at [715, 43] on div "Carregar 400x272 px Criar documentação de integração Cancelar Salvar URL inváli…" at bounding box center [436, 190] width 793 height 381
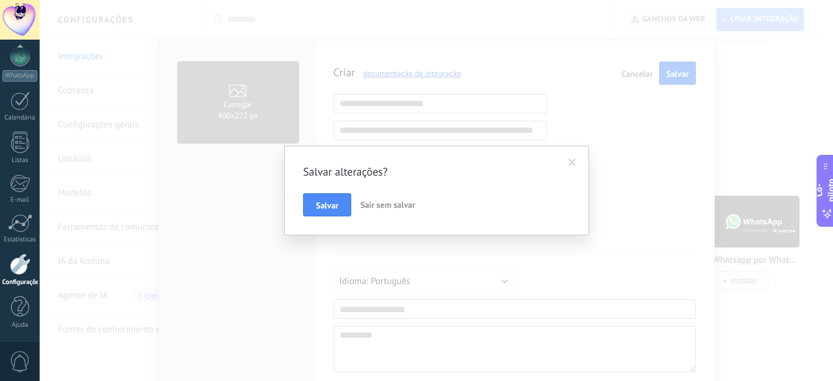
click at [631, 74] on div "Salvar alterações? Salvar Sair sem salvar" at bounding box center [436, 190] width 793 height 381
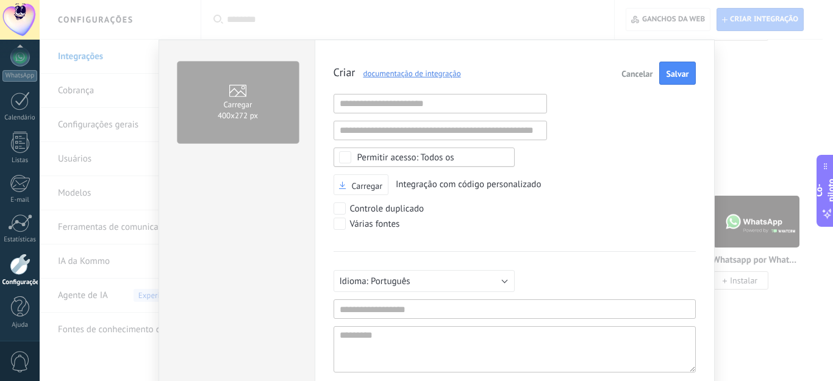
click at [632, 69] on font "Cancelar" at bounding box center [636, 73] width 31 height 11
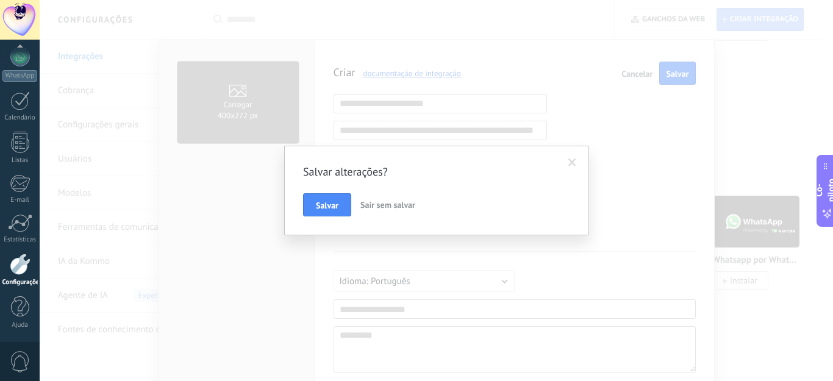
click at [387, 201] on font "Sair sem salvar" at bounding box center [387, 204] width 55 height 11
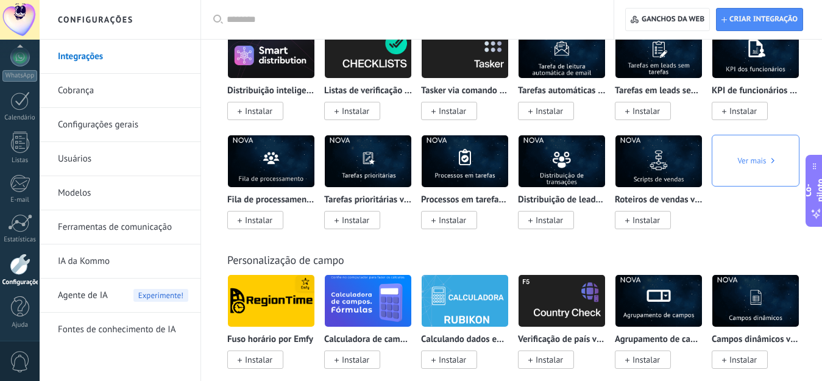
scroll to position [4512, 0]
